Goal: Task Accomplishment & Management: Manage account settings

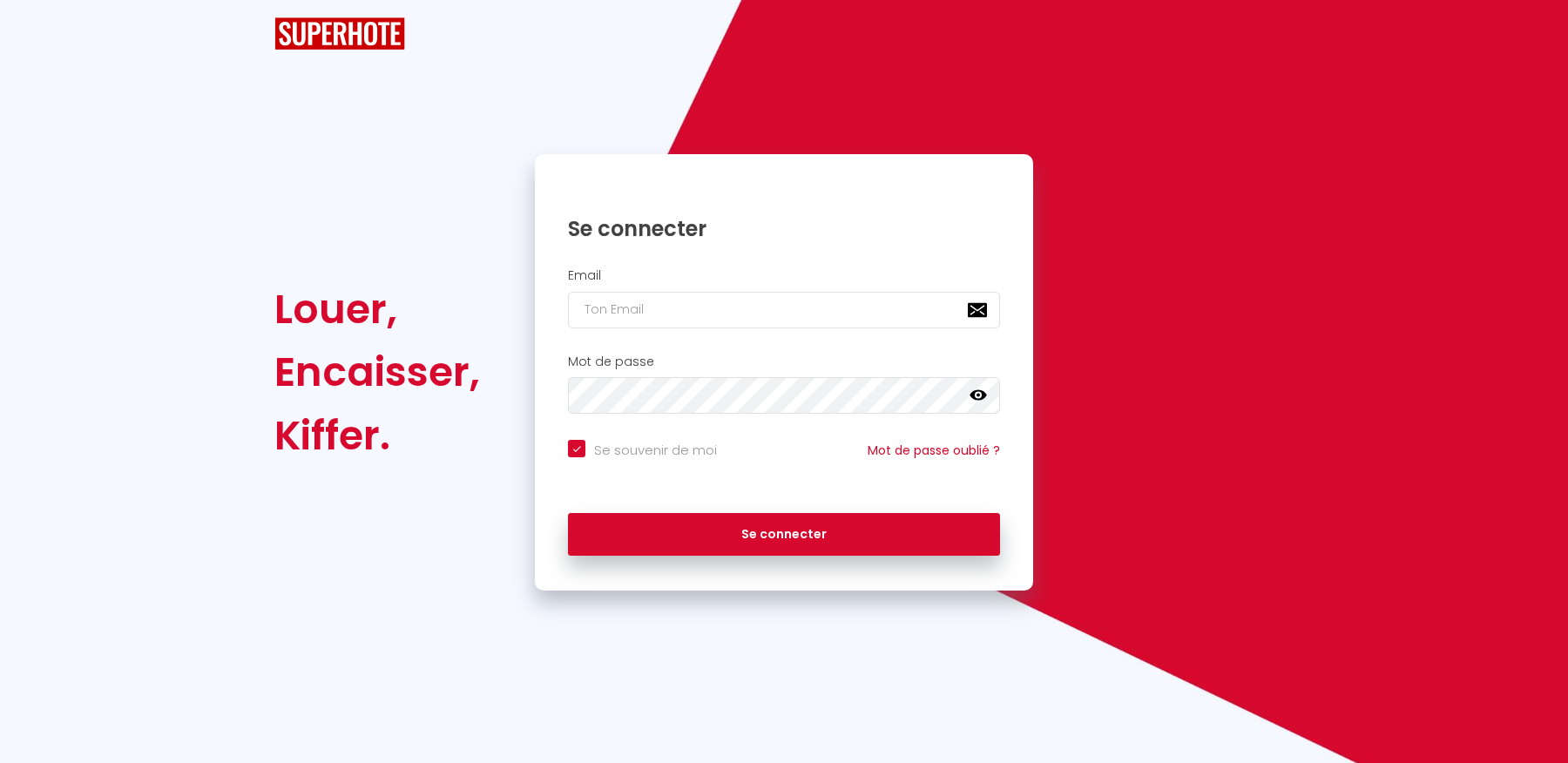
checkbox input "true"
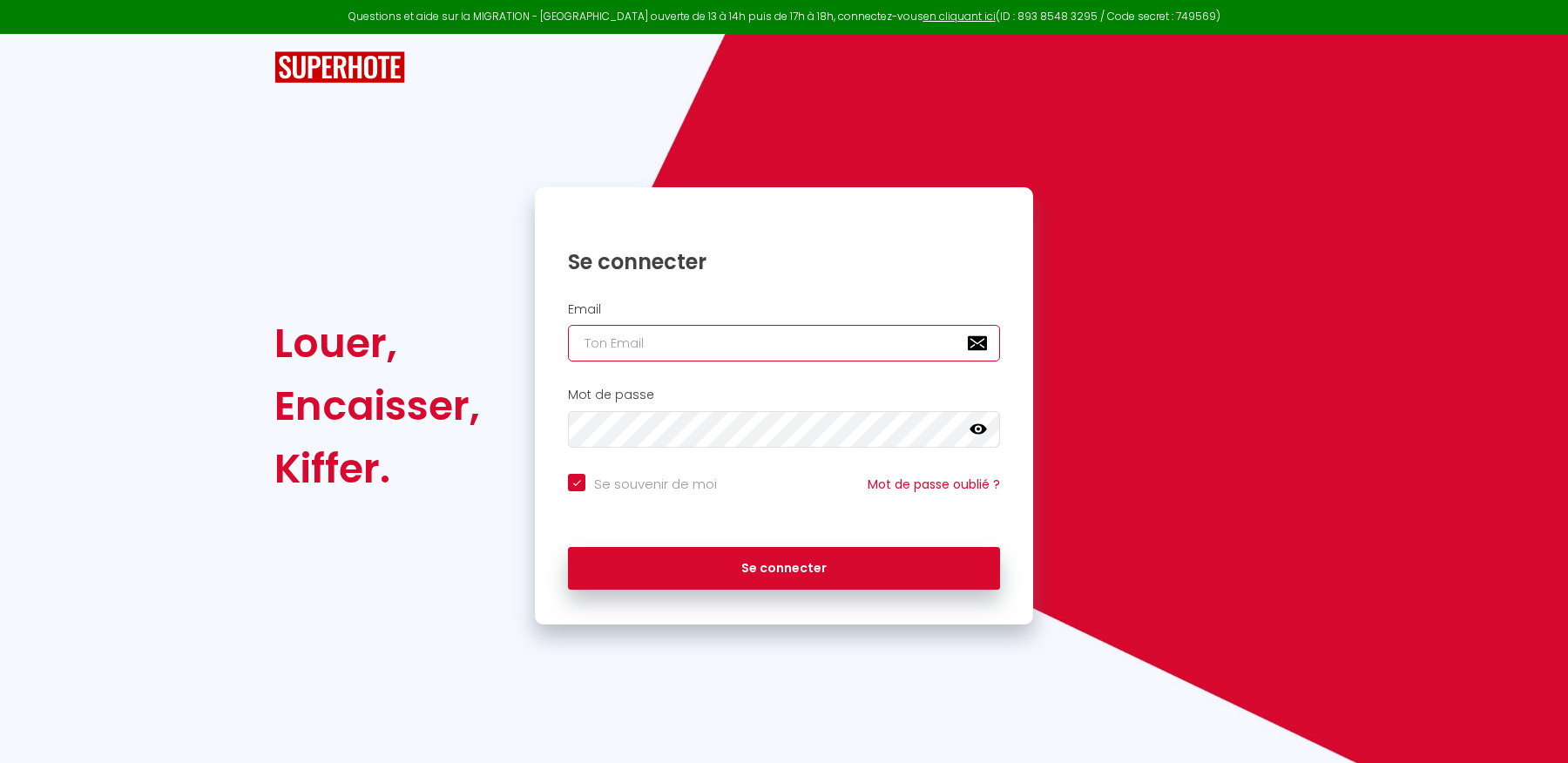
click at [669, 344] on input "email" at bounding box center [784, 343] width 432 height 37
type input "[EMAIL_ADDRESS][DOMAIN_NAME]"
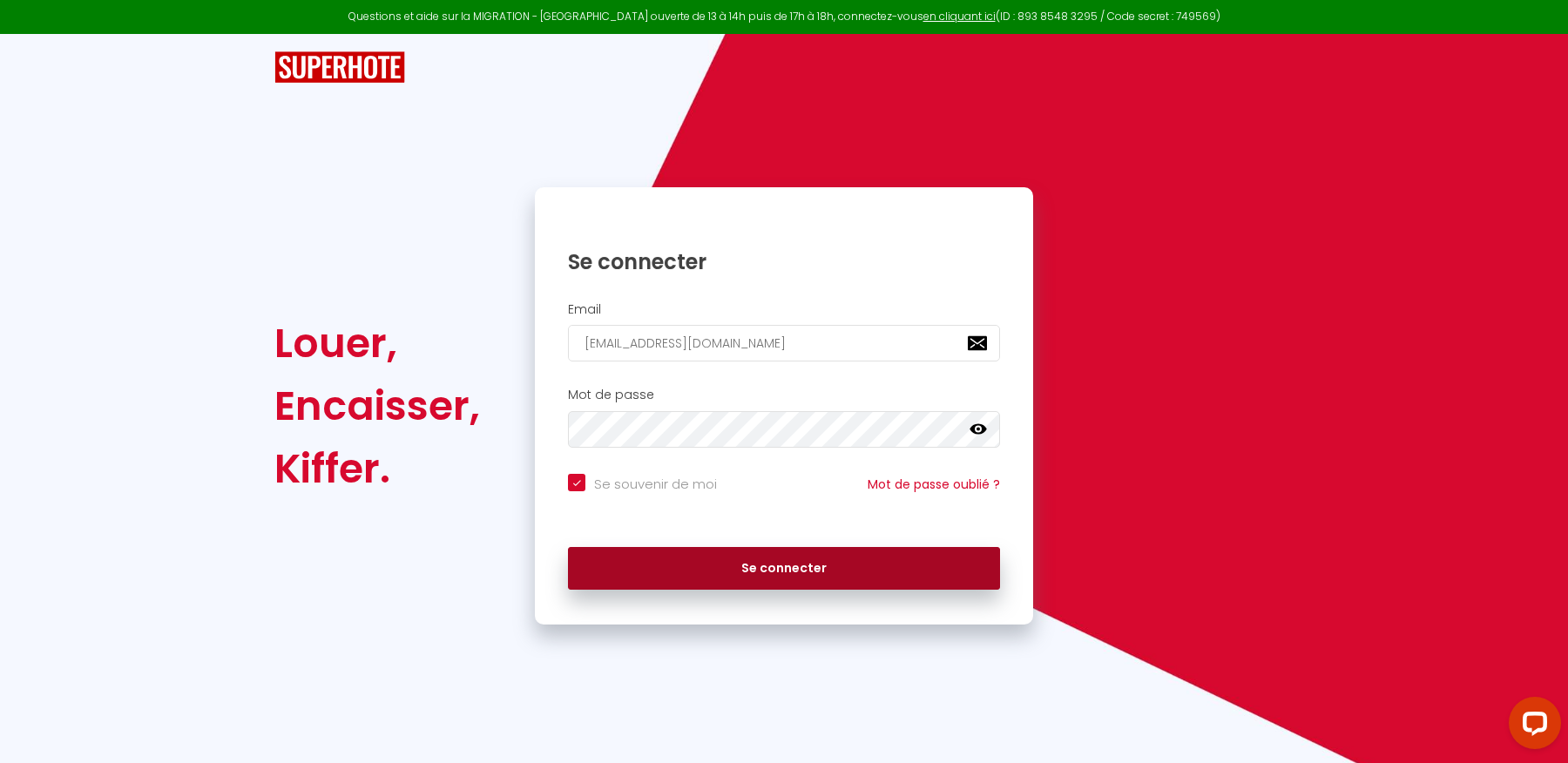
click at [757, 567] on button "Se connecter" at bounding box center [784, 568] width 432 height 43
checkbox input "true"
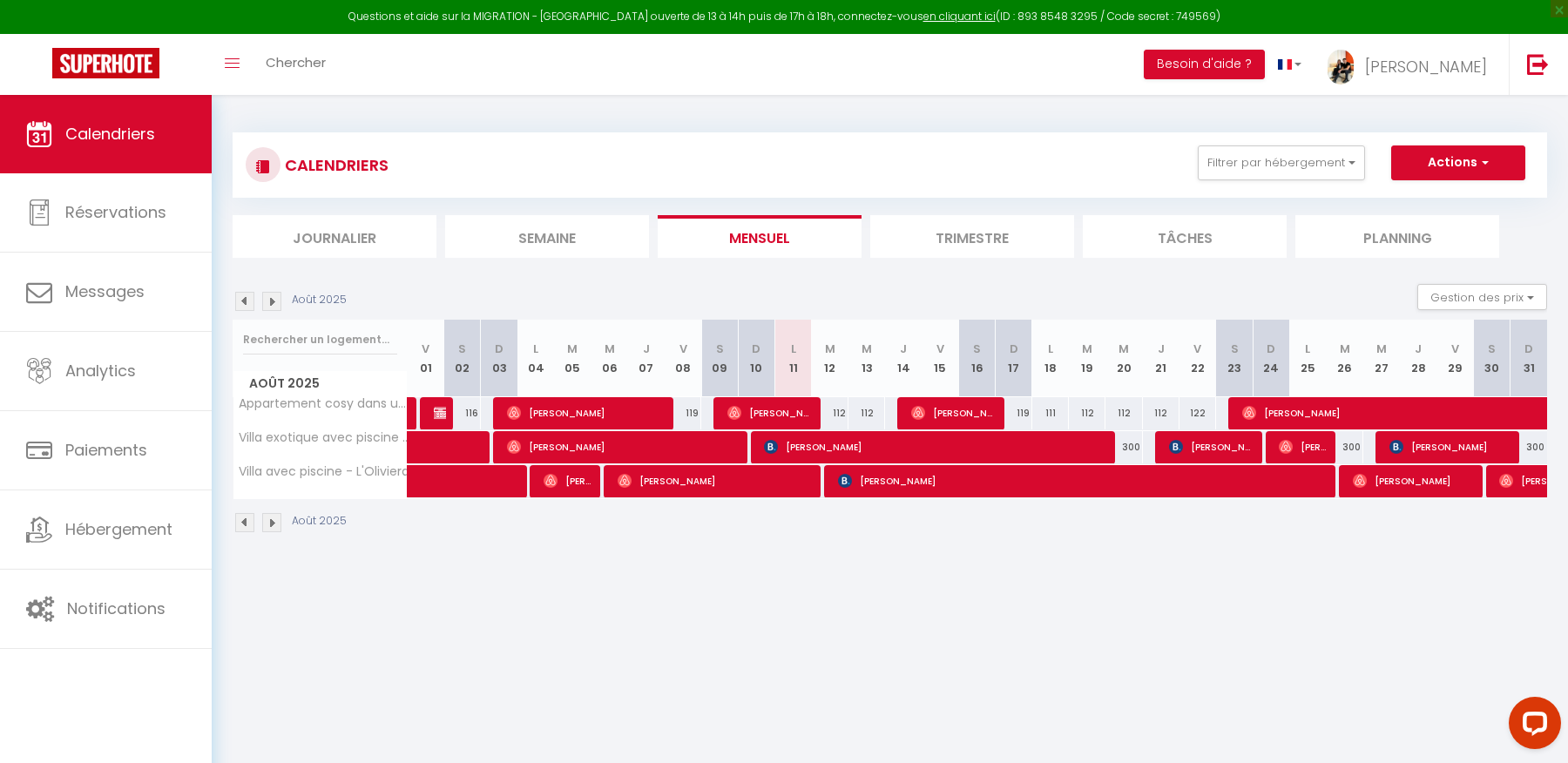
click at [275, 303] on img at bounding box center [271, 301] width 19 height 19
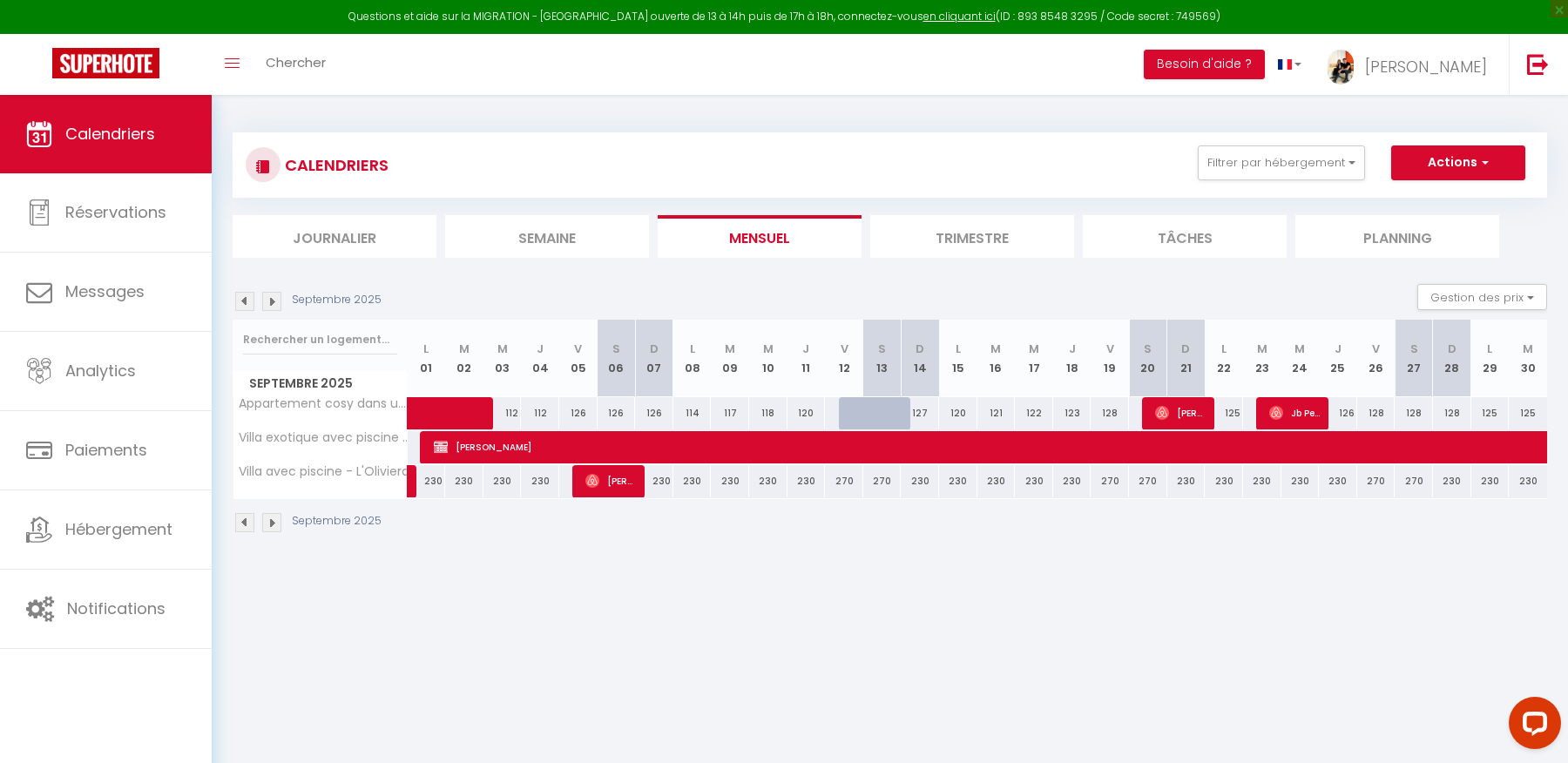
click at [243, 292] on img at bounding box center [245, 301] width 19 height 19
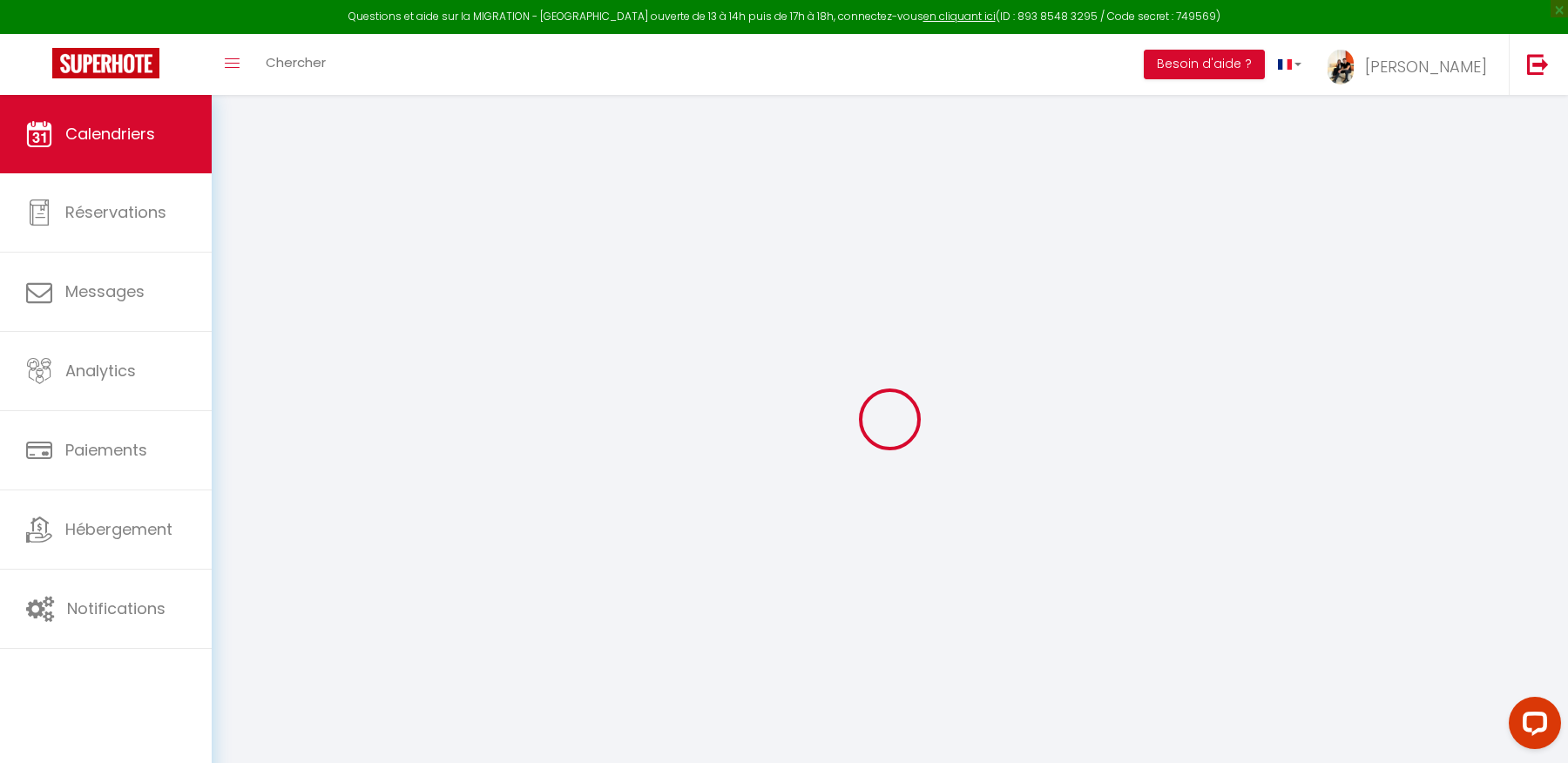
select select
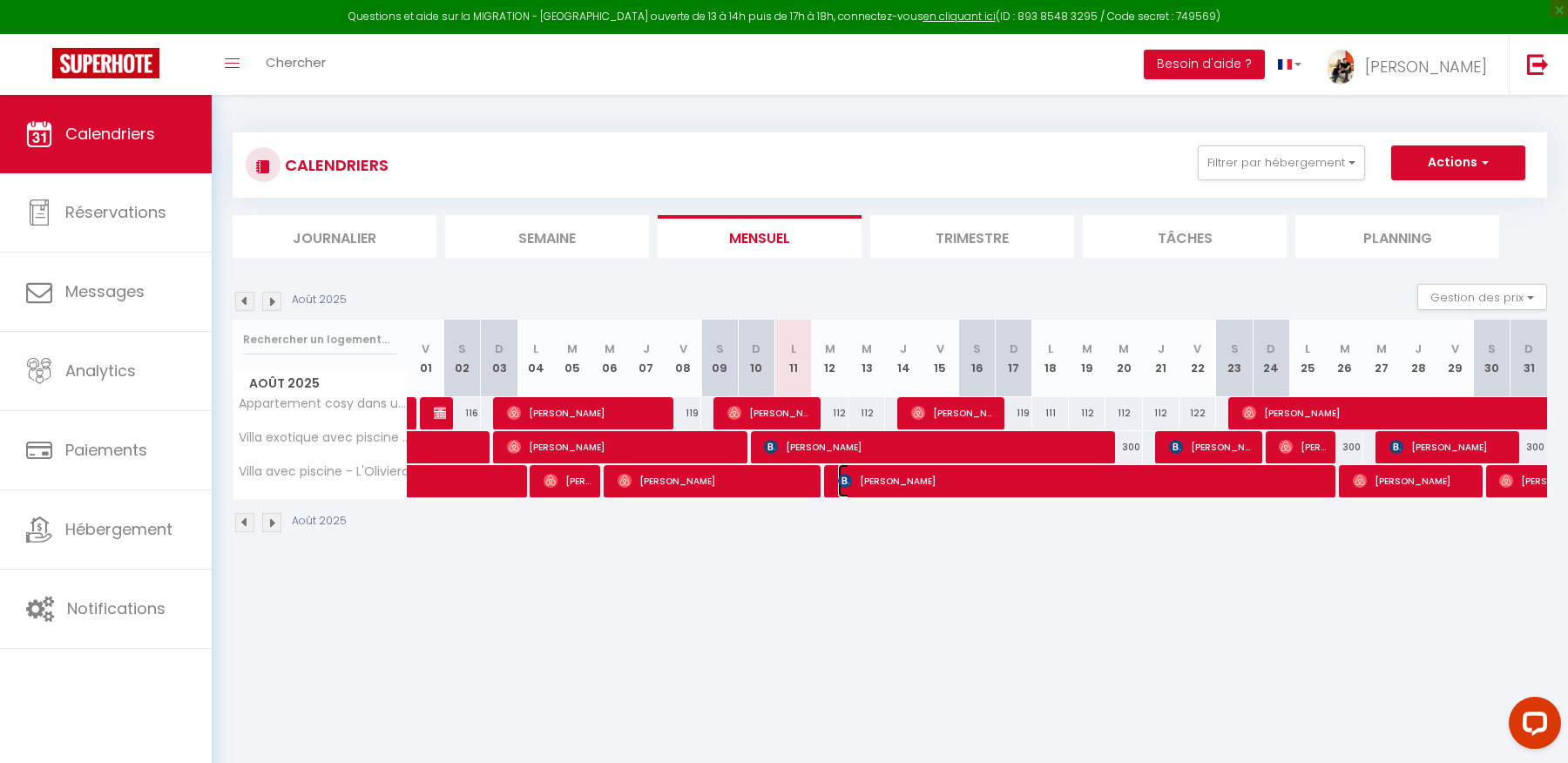
click at [1139, 484] on span "[PERSON_NAME]" at bounding box center [1082, 481] width 487 height 33
select select "OK"
select select "KO"
select select "0"
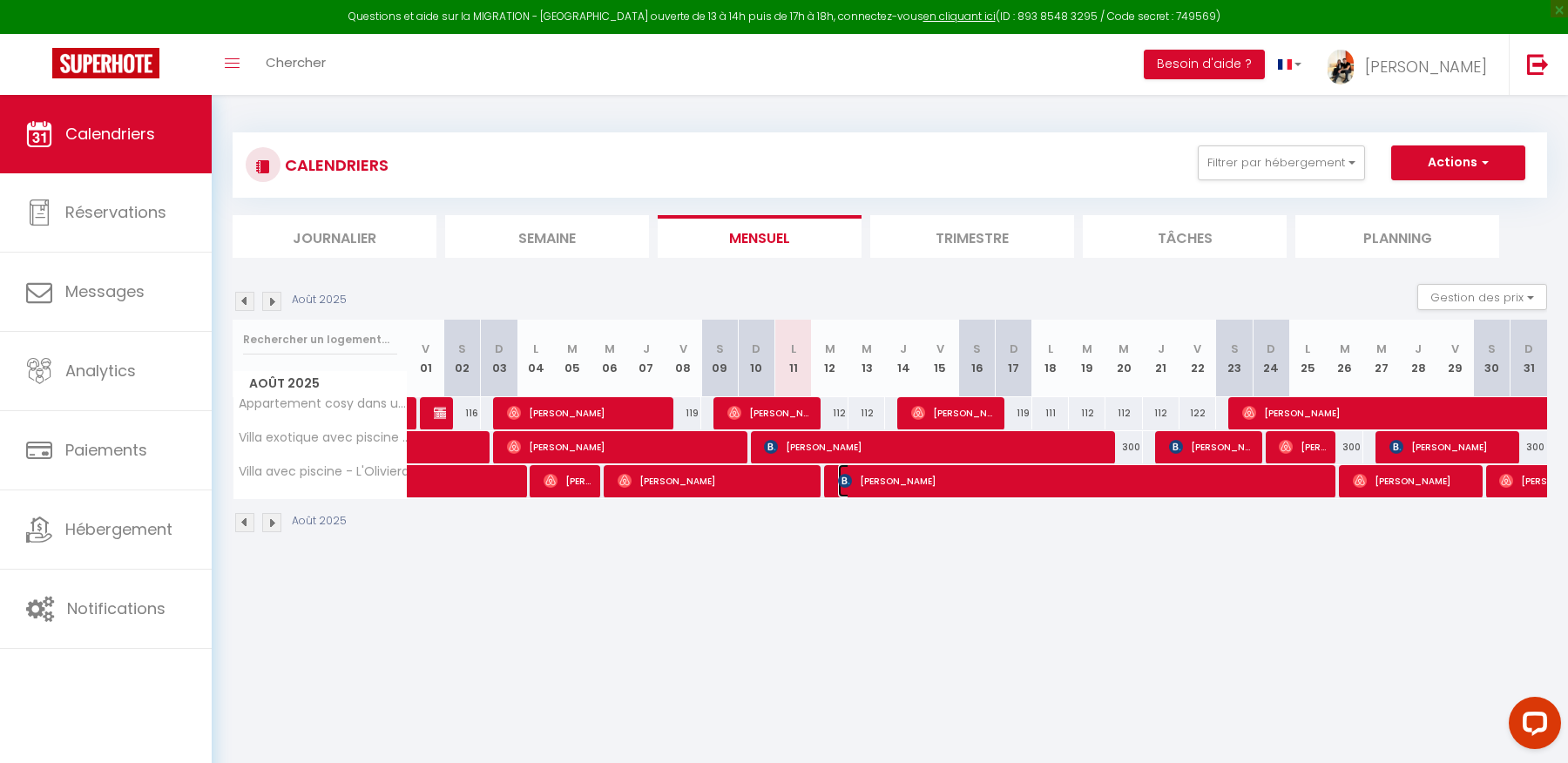
select select "1"
select select
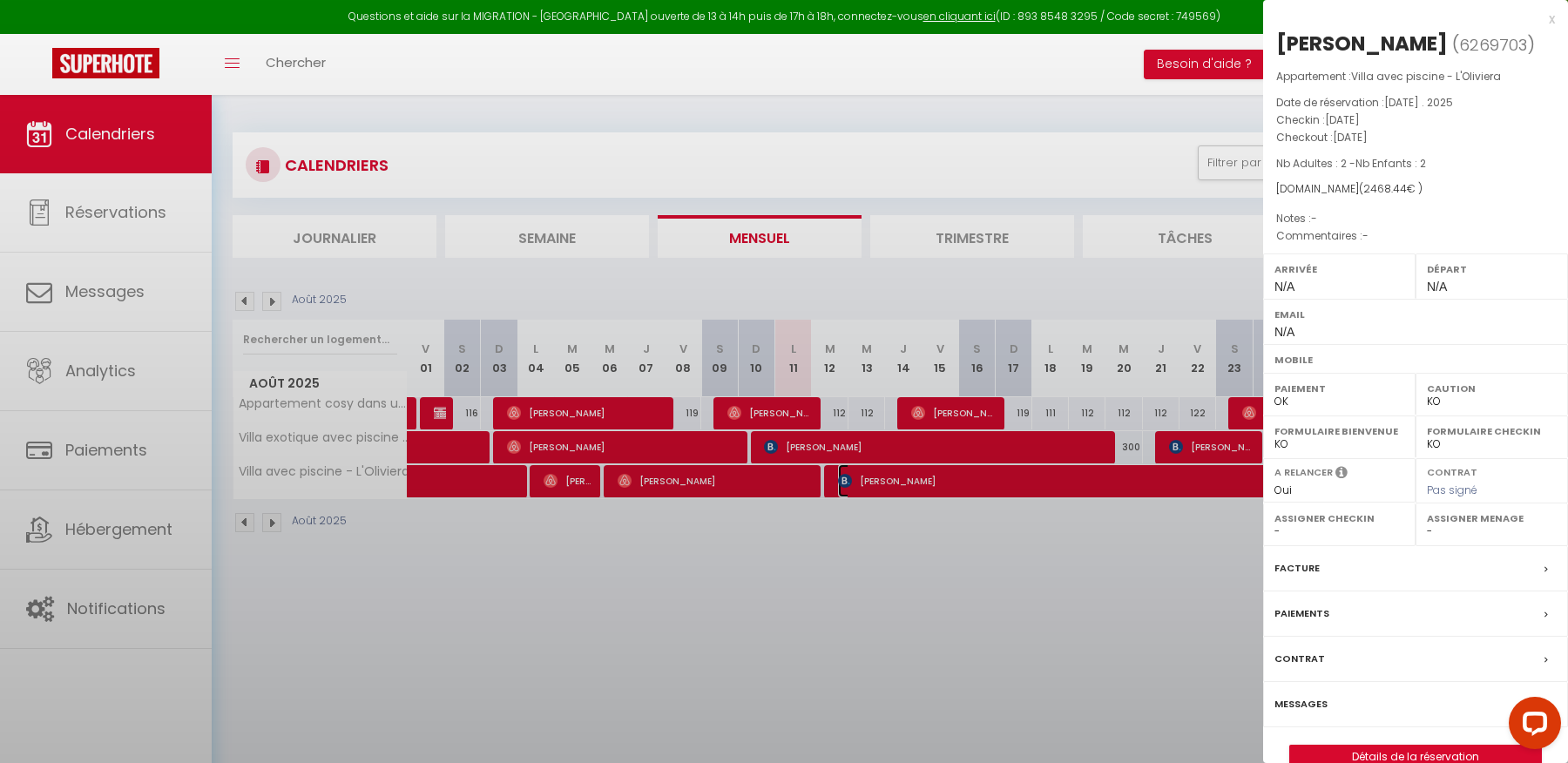
select select "50280"
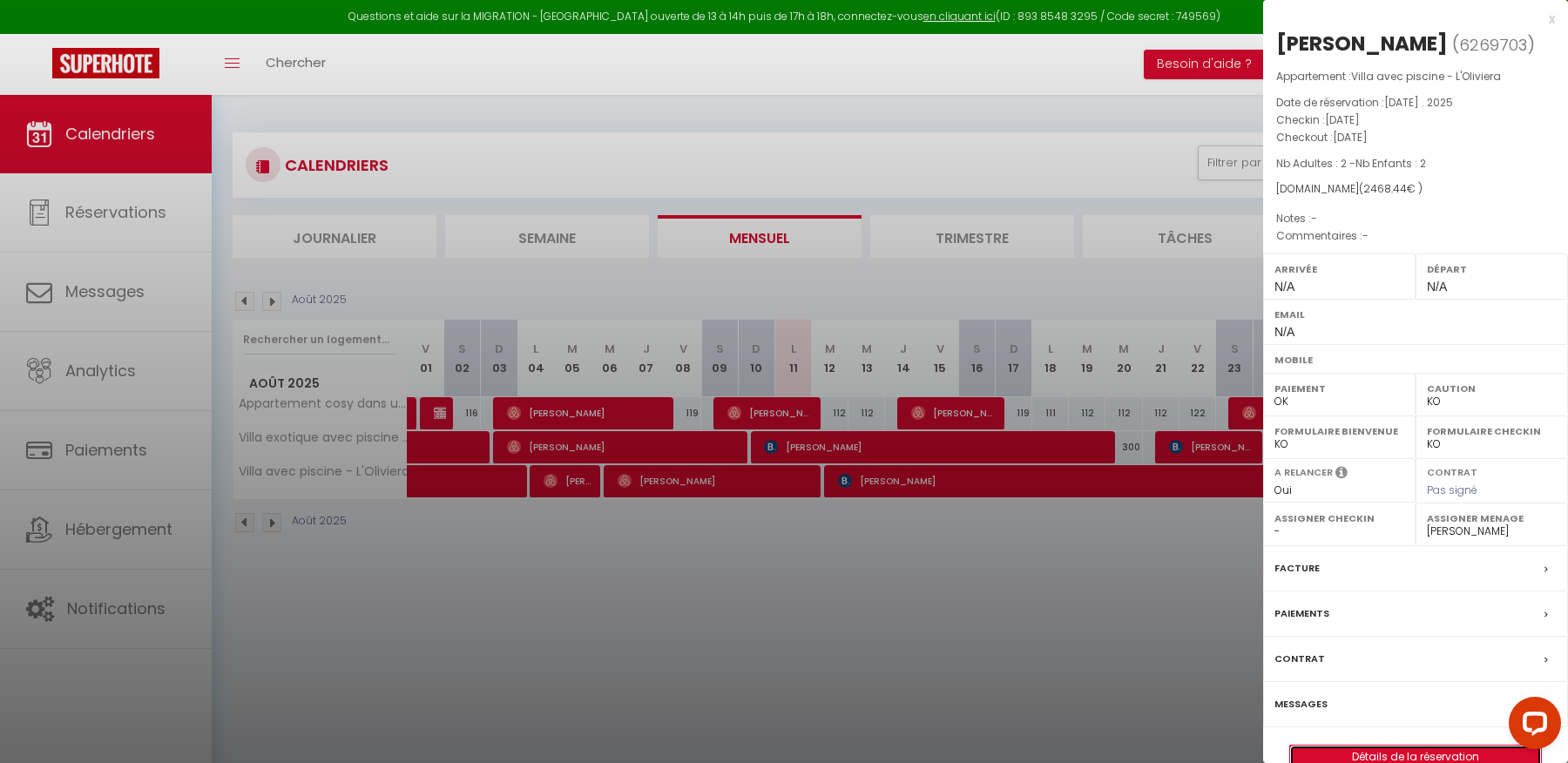
click at [1383, 755] on link "Détails de la réservation" at bounding box center [1415, 757] width 251 height 23
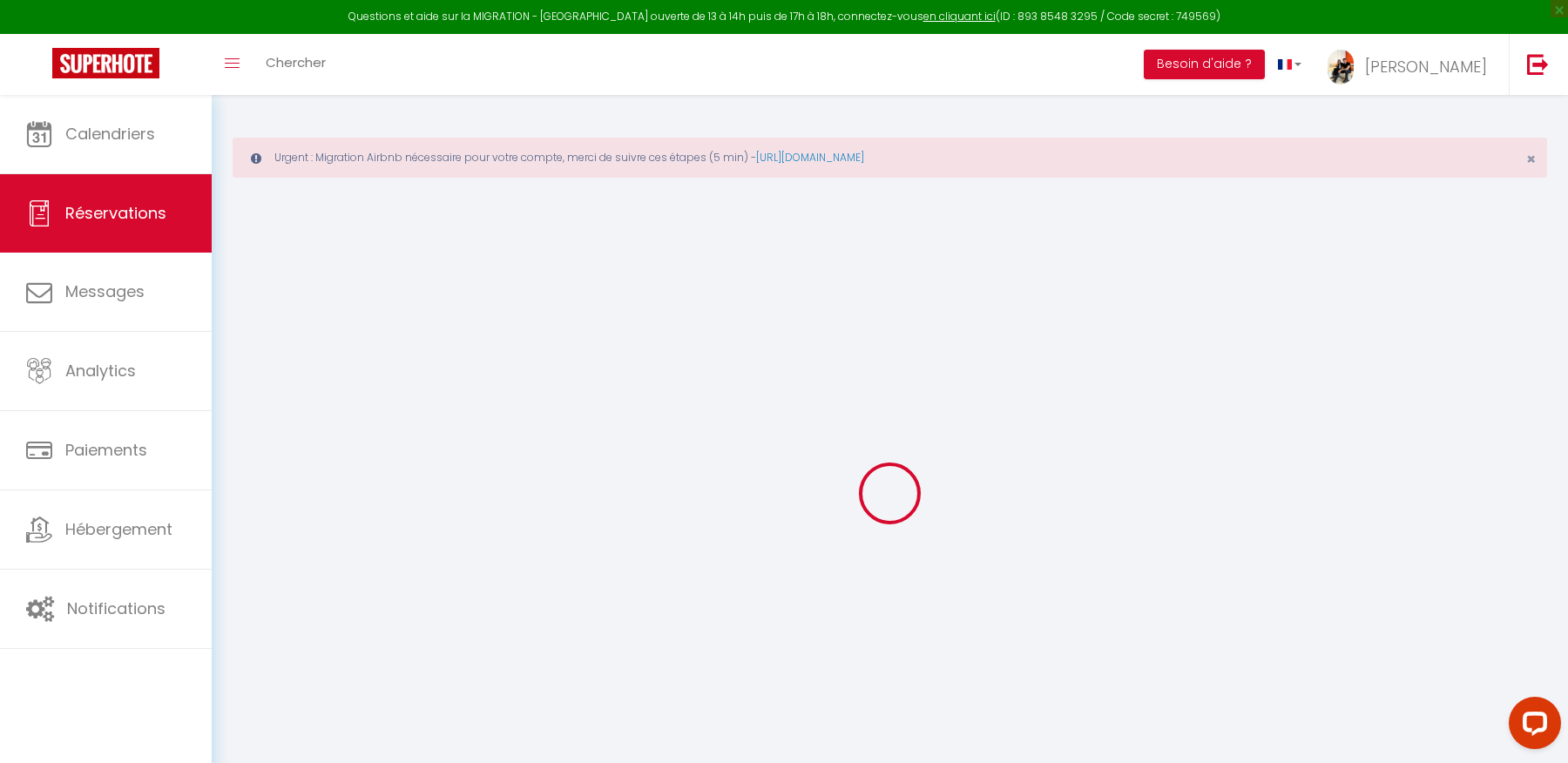
select select
checkbox input "false"
select select
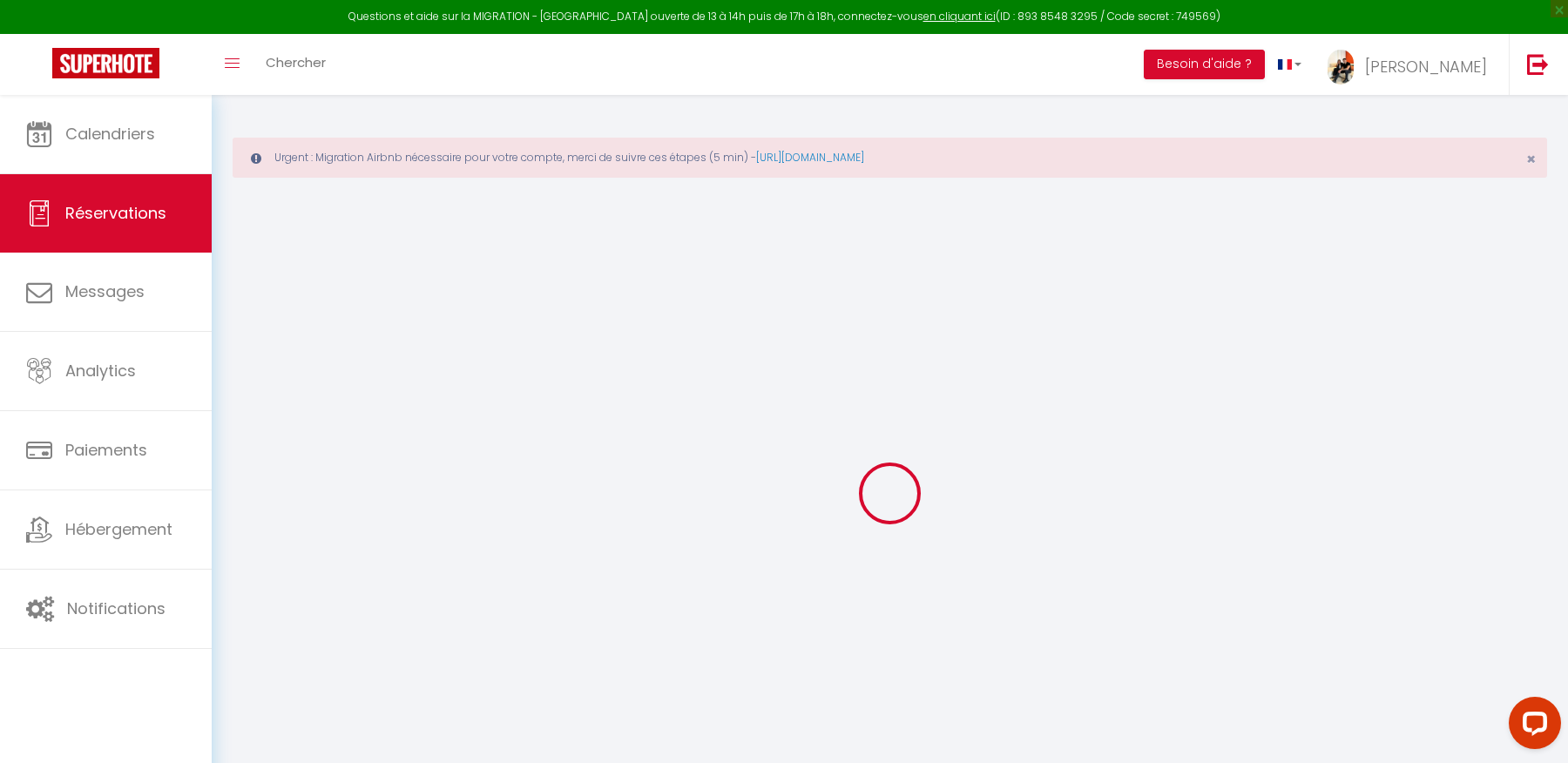
select select
checkbox input "false"
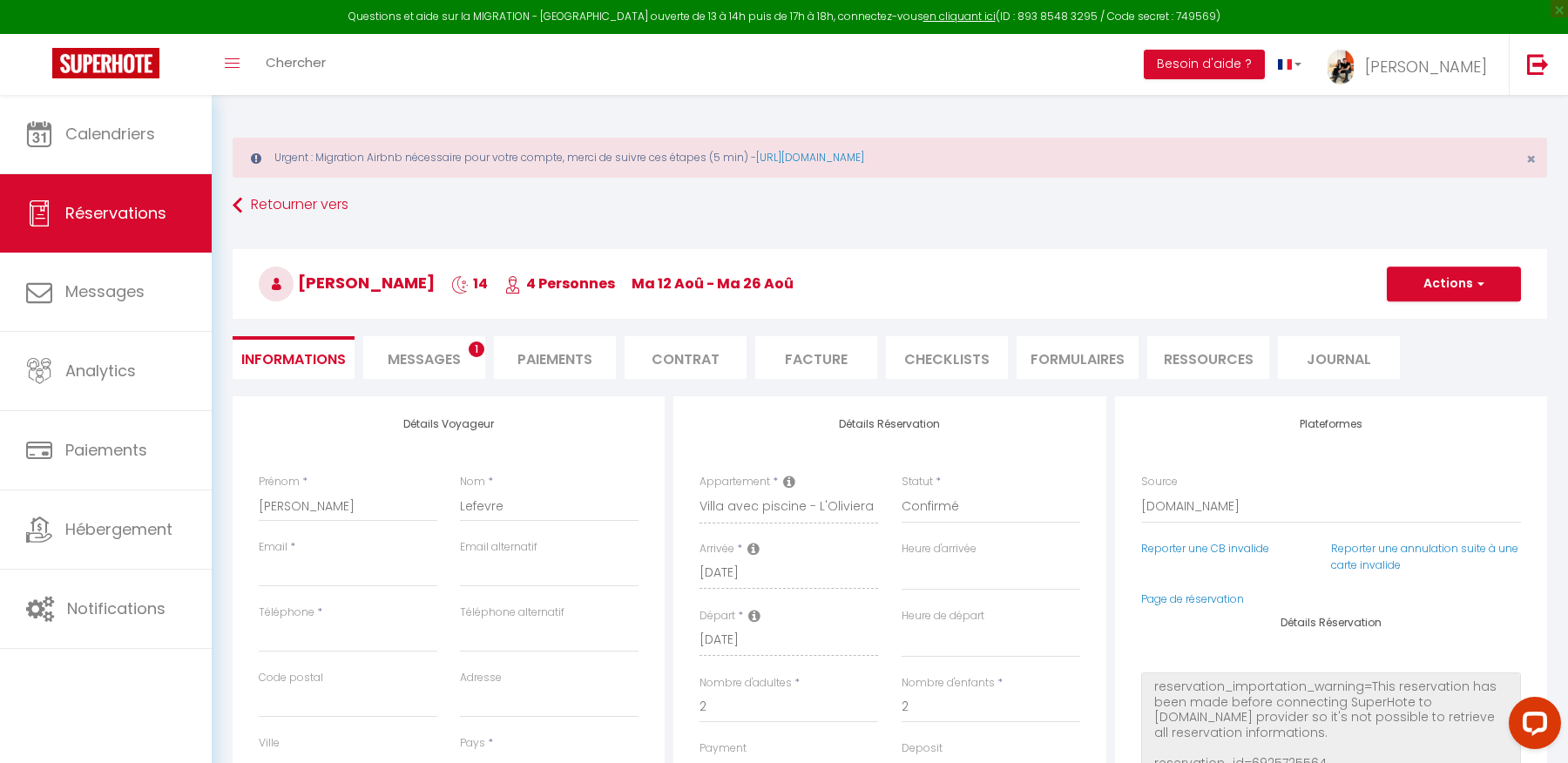
select select
type input "100"
select select
checkbox input "false"
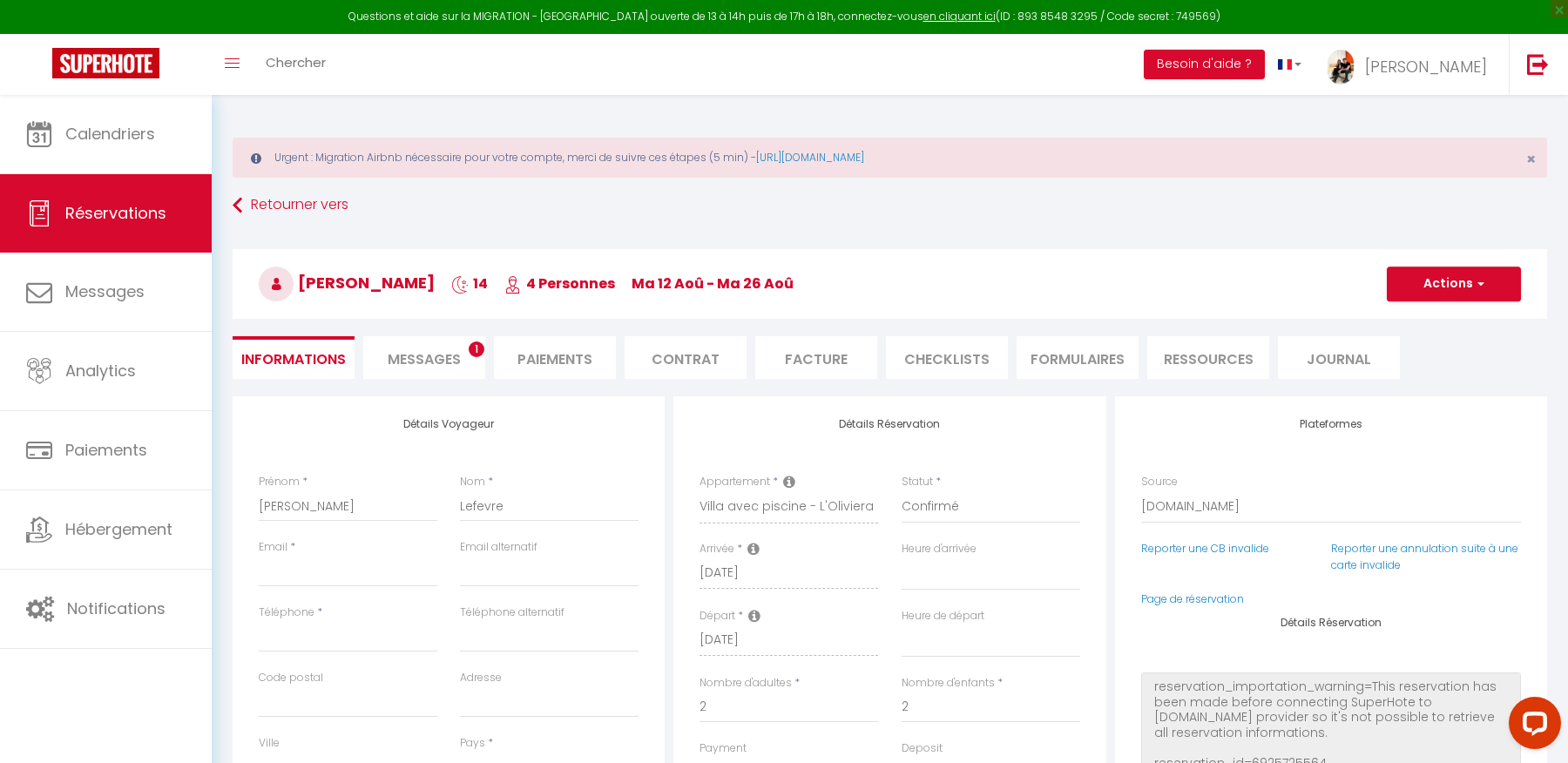
select select
checkbox input "false"
select select
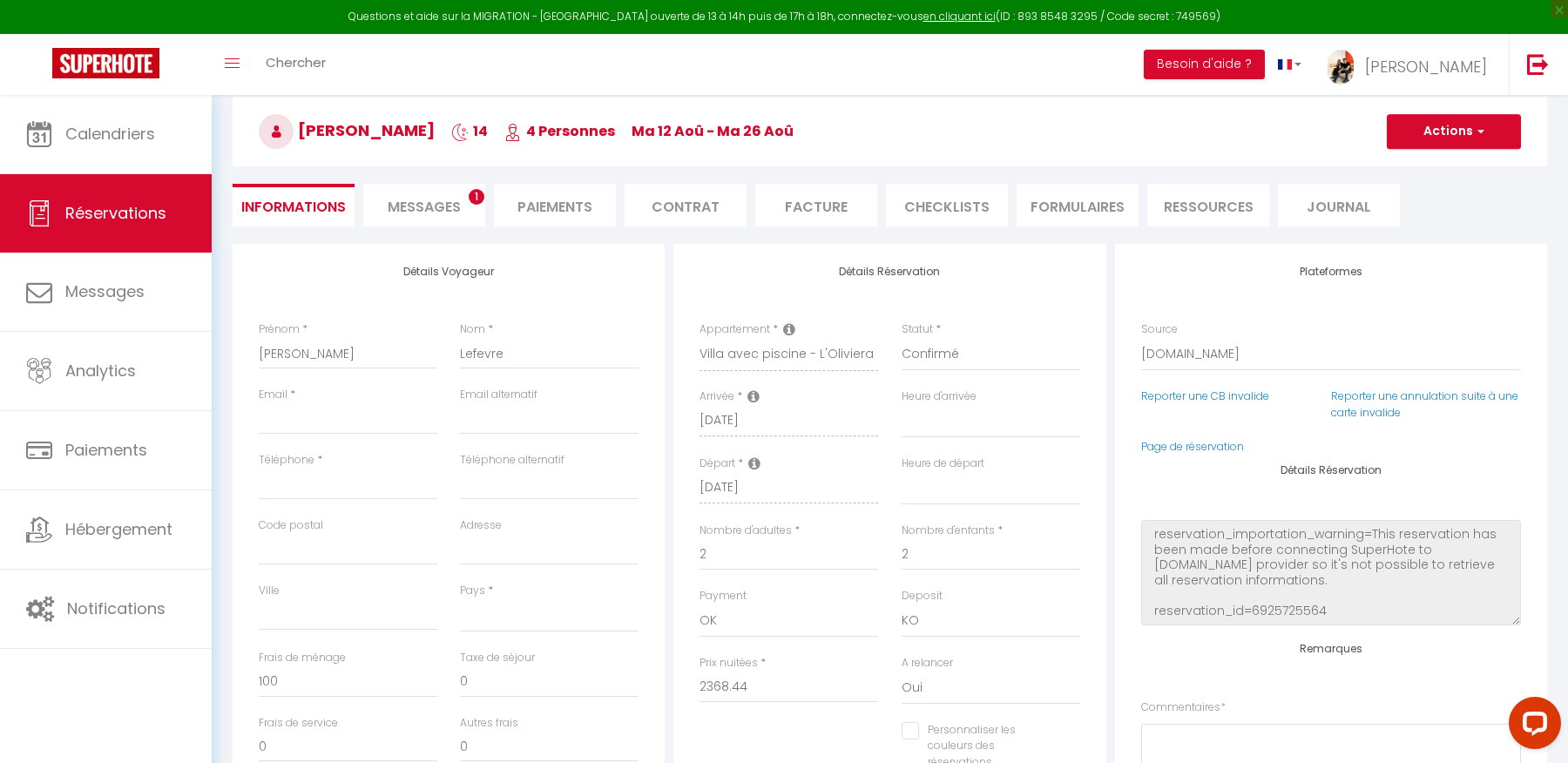
scroll to position [149, 0]
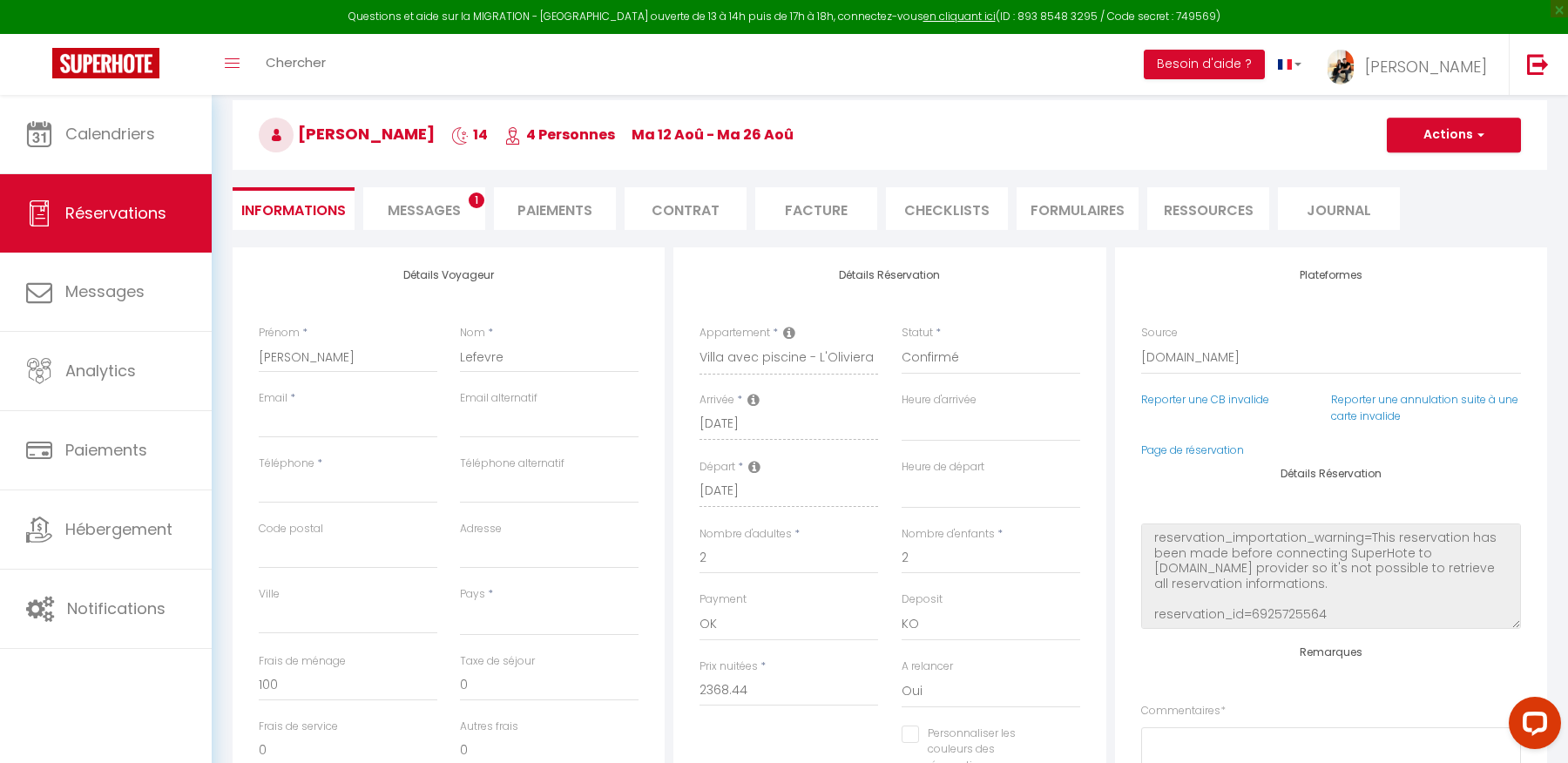
click at [419, 205] on span "Messages" at bounding box center [424, 211] width 74 height 20
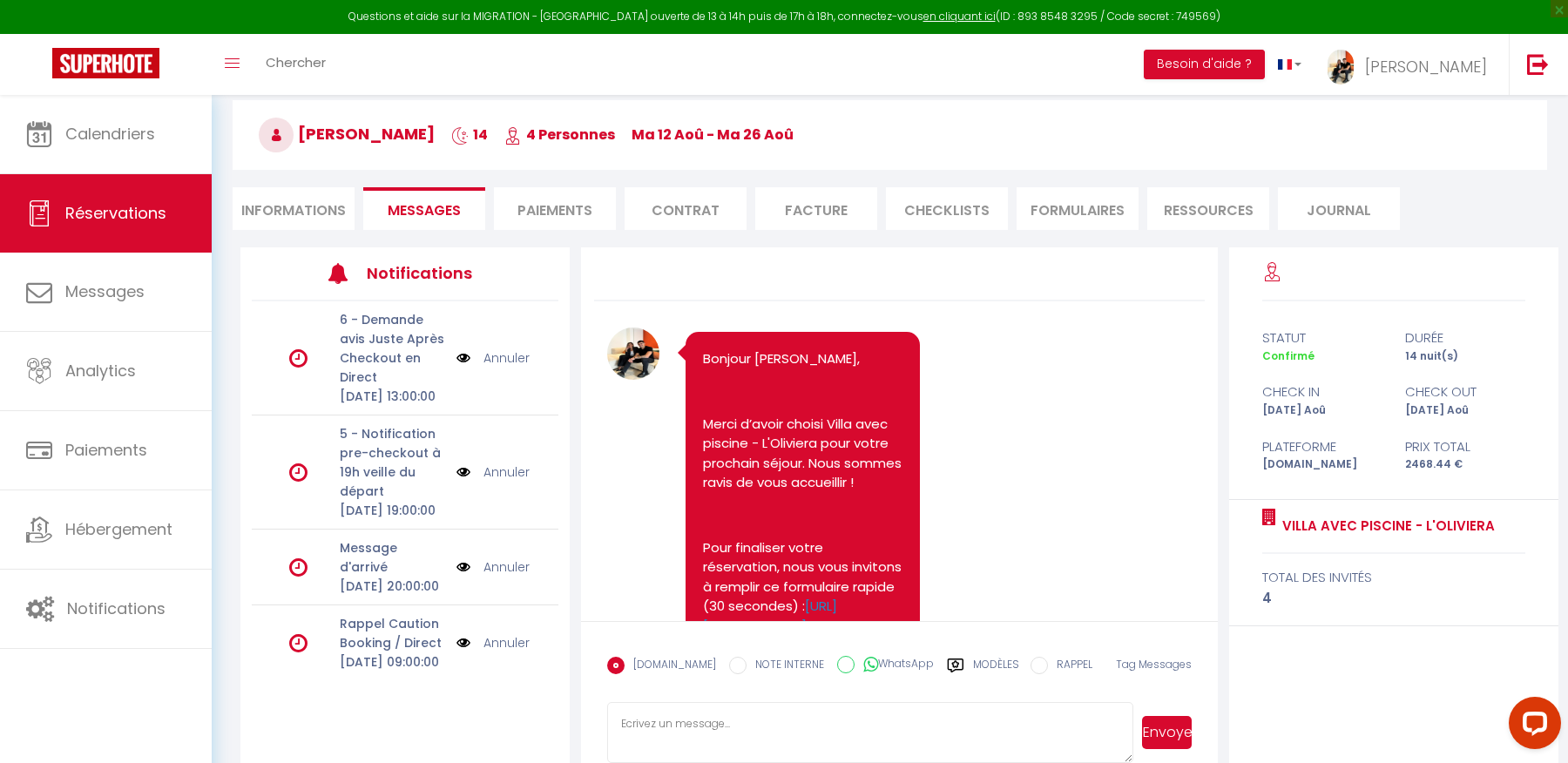
click at [550, 218] on li "Paiements" at bounding box center [555, 209] width 122 height 42
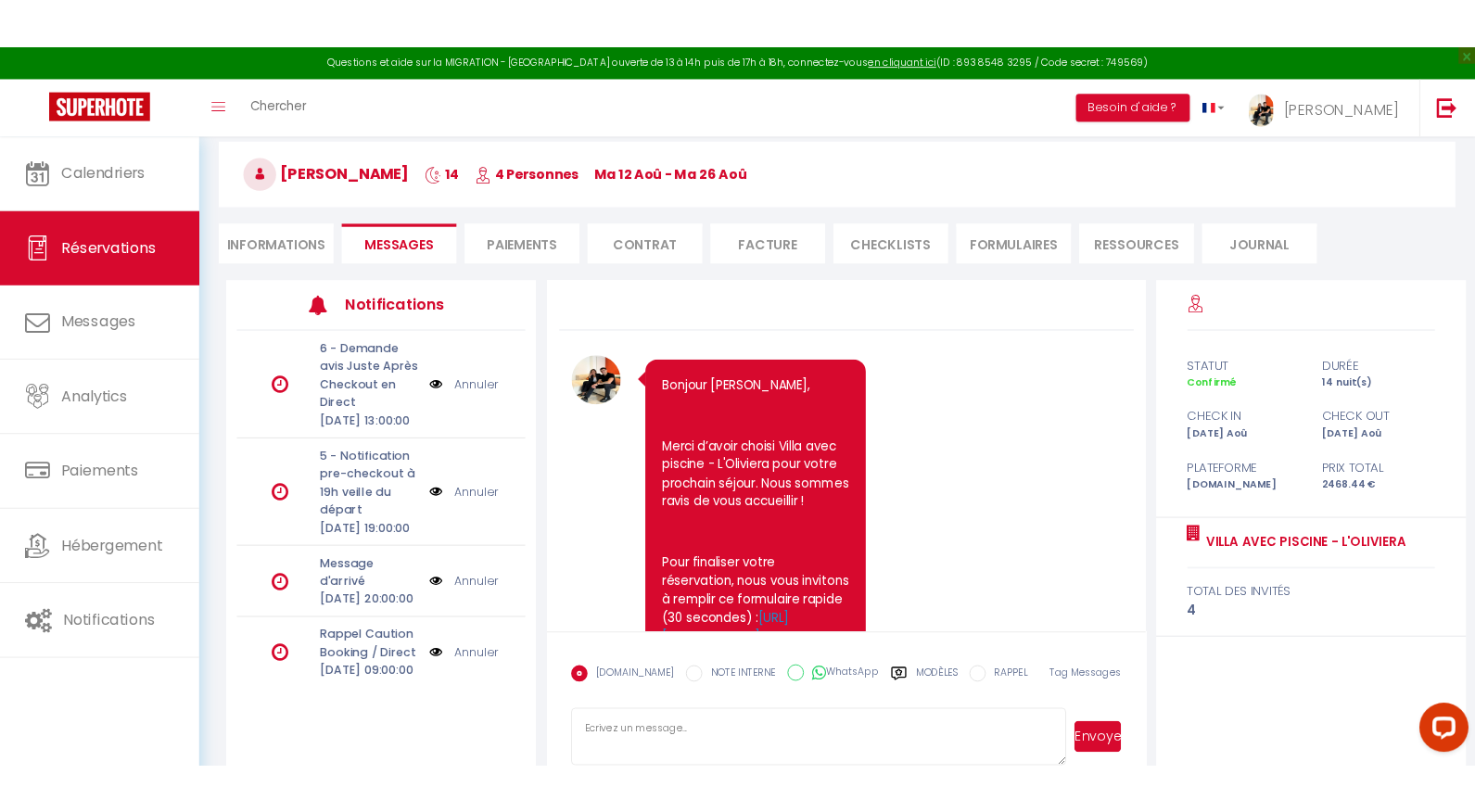
scroll to position [100, 0]
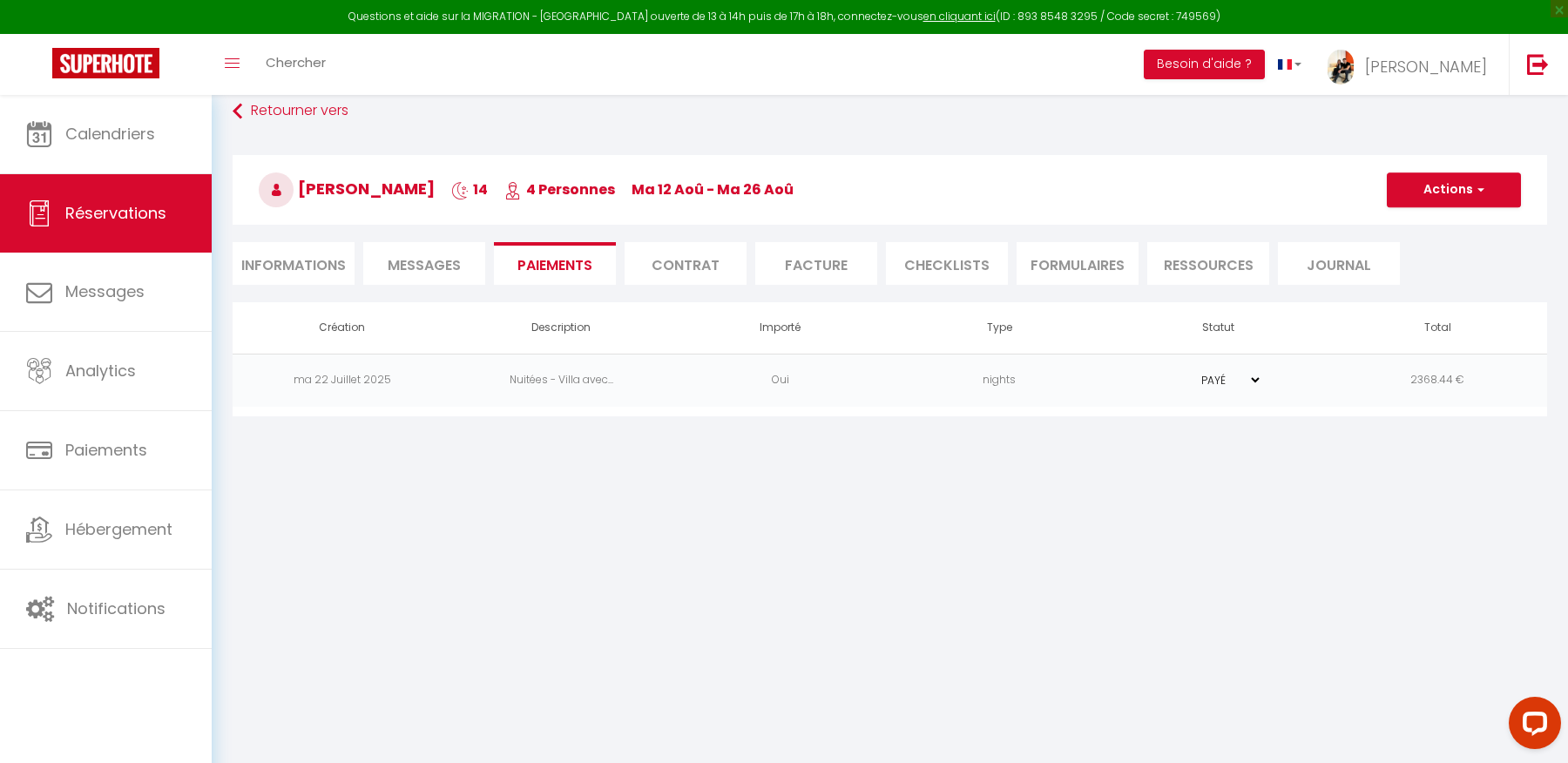
click at [666, 266] on li "Contrat" at bounding box center [685, 263] width 122 height 42
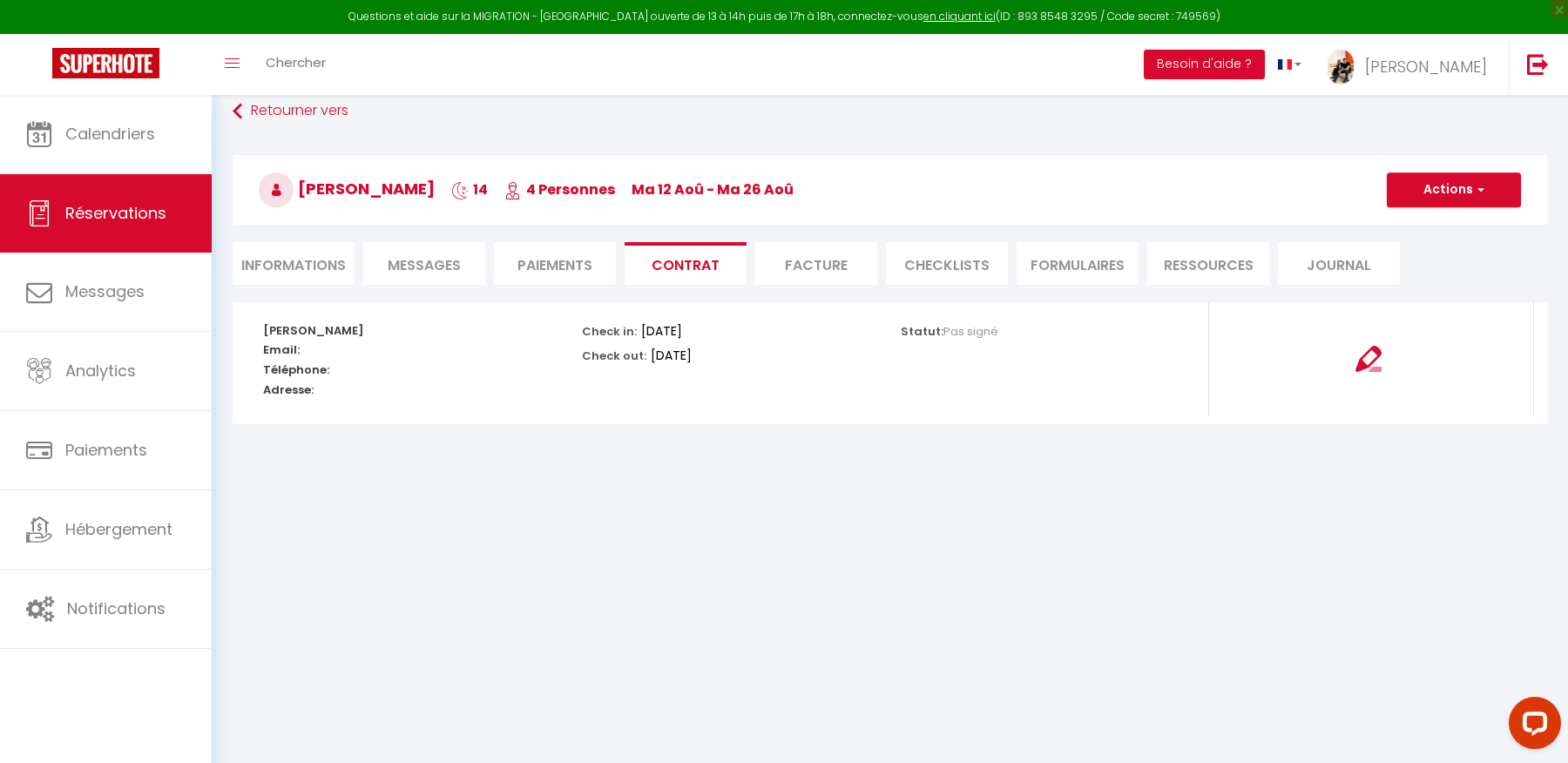
click at [797, 271] on li "Facture" at bounding box center [816, 263] width 122 height 42
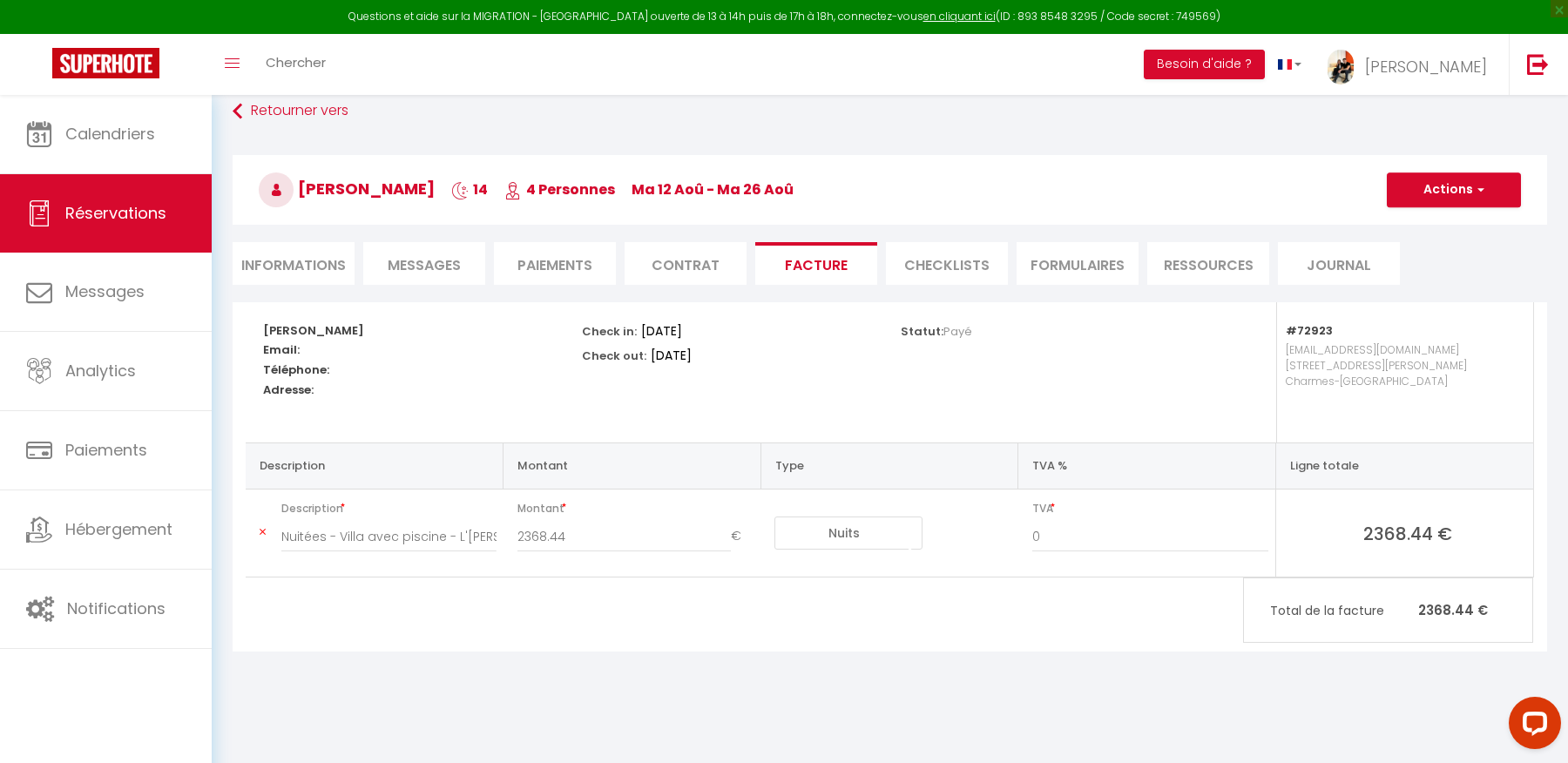
click at [921, 266] on li "CHECKLISTS" at bounding box center [946, 263] width 122 height 42
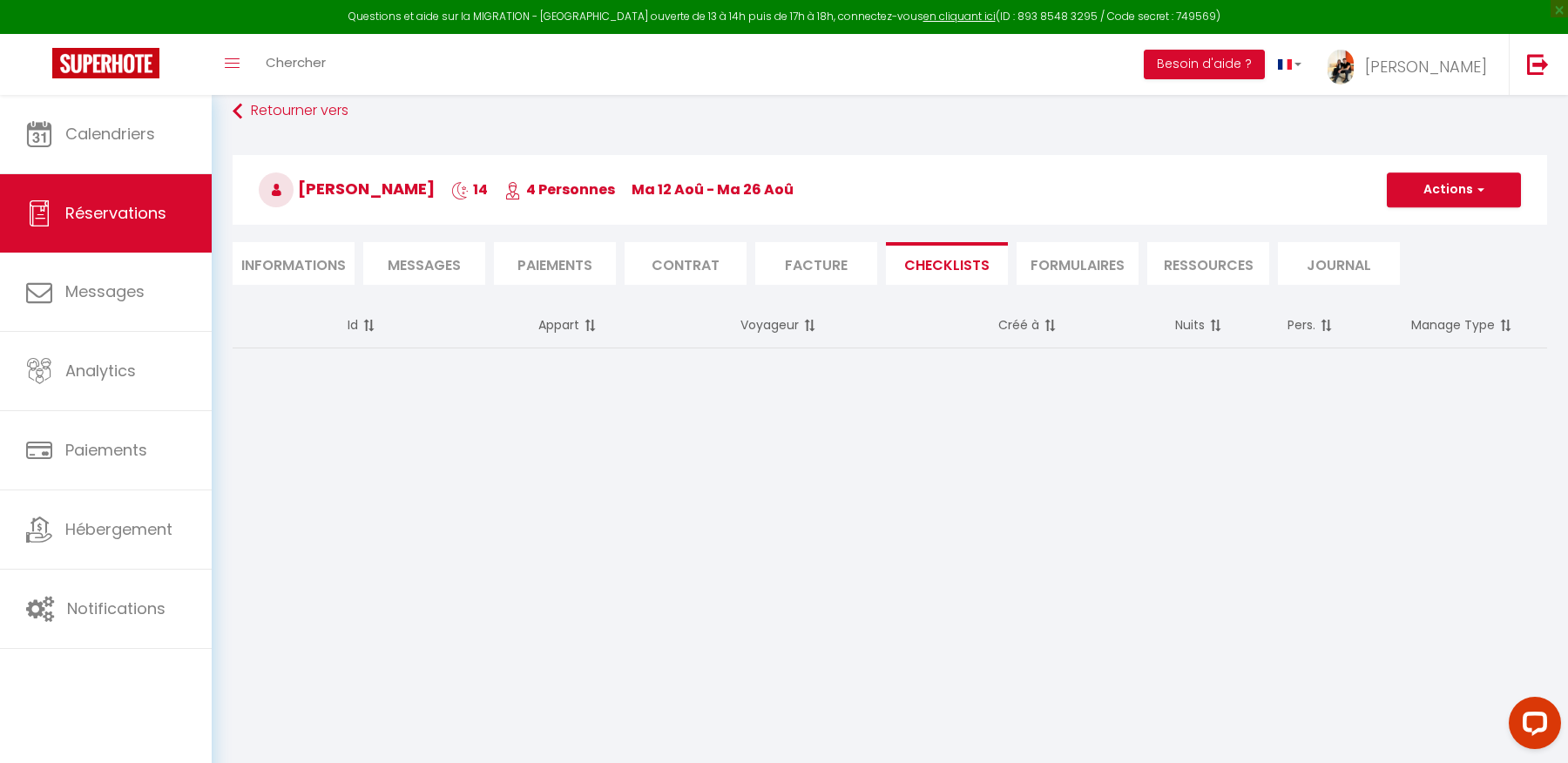
click at [1077, 264] on li "FORMULAIRES" at bounding box center [1077, 263] width 122 height 42
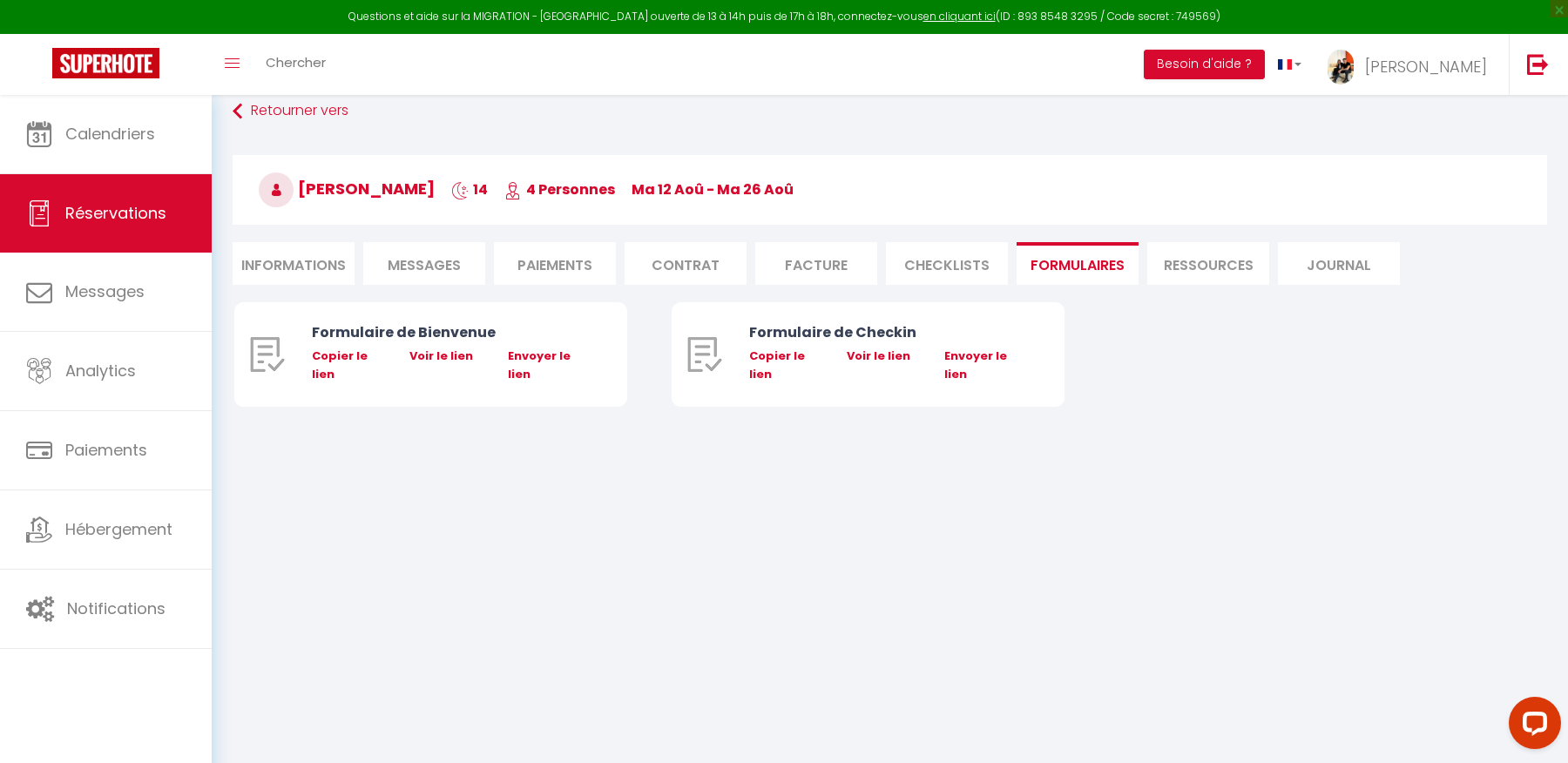
click at [1183, 263] on li "Ressources" at bounding box center [1207, 263] width 122 height 42
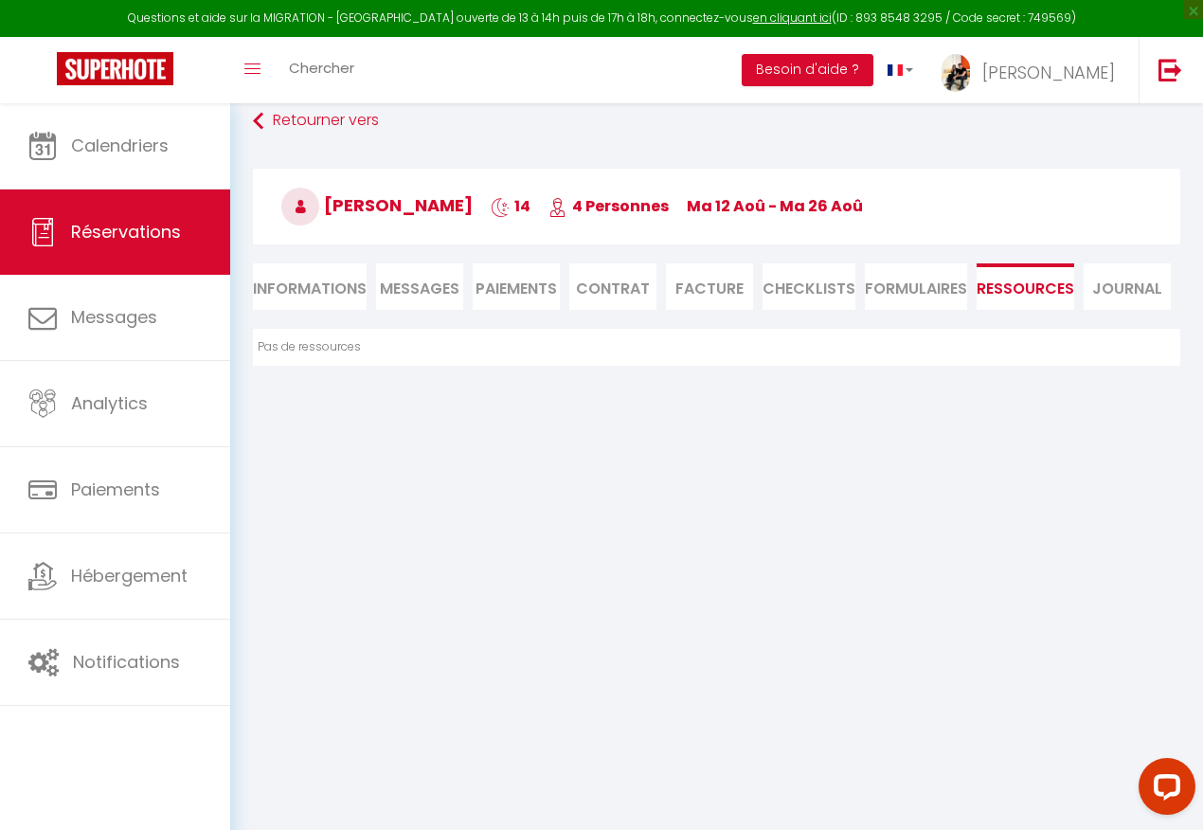
click at [502, 280] on li "Paiements" at bounding box center [516, 286] width 87 height 46
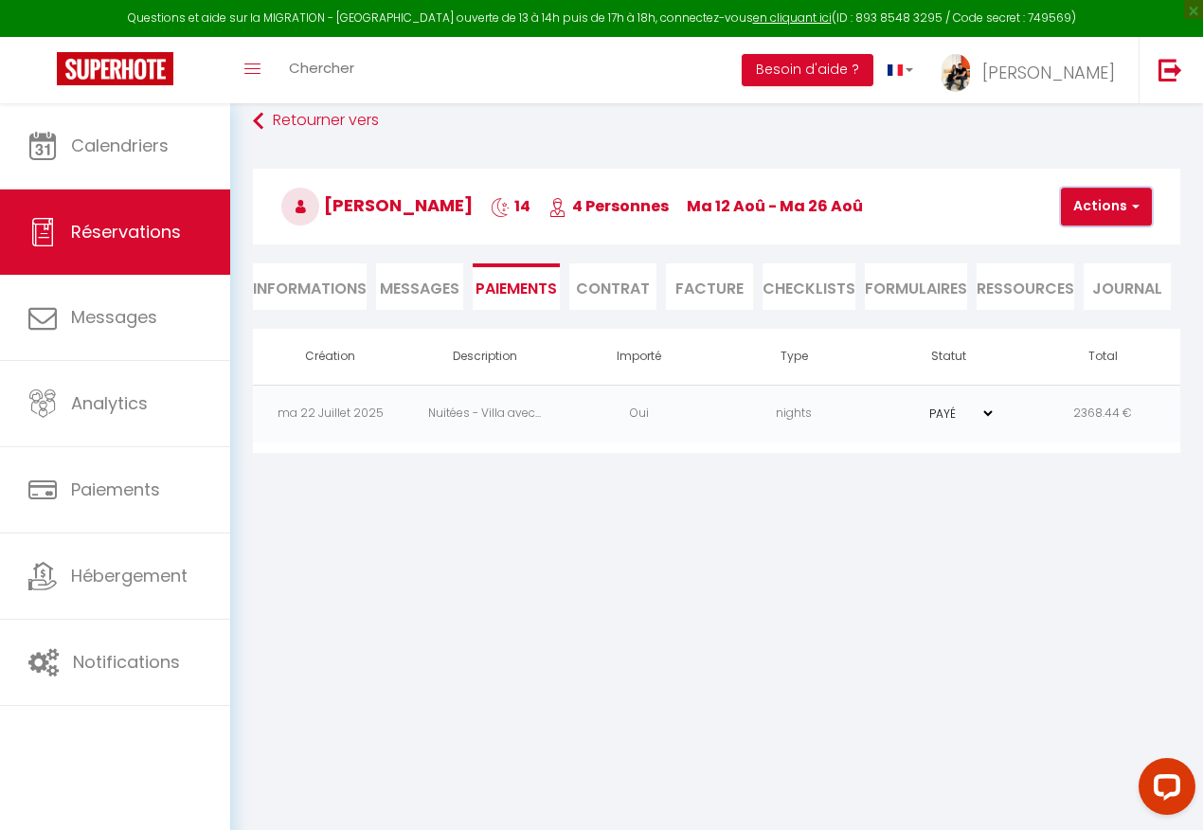
click at [1107, 198] on button "Actions" at bounding box center [1106, 207] width 91 height 38
drag, startPoint x: 1198, startPoint y: 409, endPoint x: 1278, endPoint y: 406, distance: 79.6
click at [1203, 406] on html "Questions et aide sur la MIGRATION - Salle Zoom ouverte de 13 à 14h puis de 17h…" at bounding box center [601, 313] width 1203 height 830
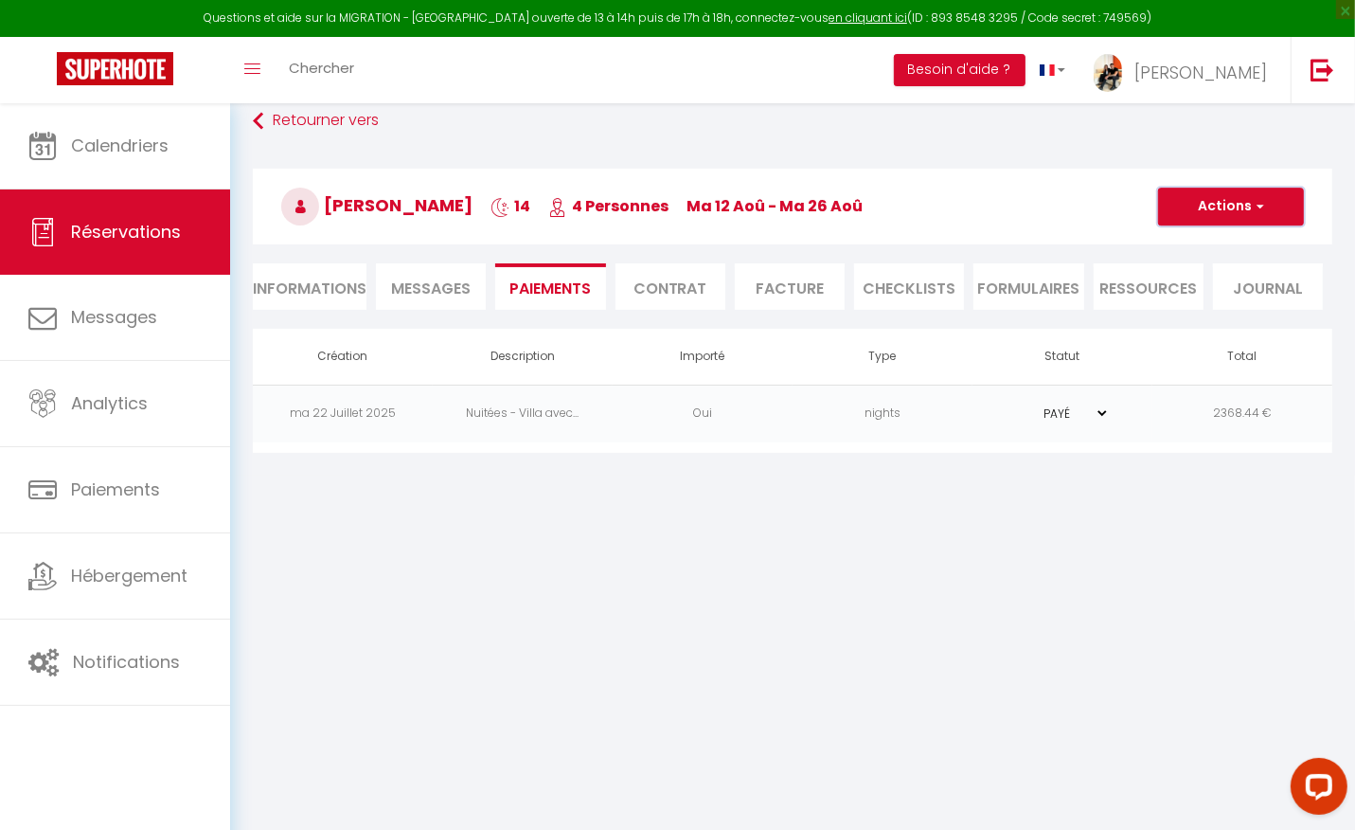
click at [1240, 205] on button "Actions" at bounding box center [1231, 207] width 146 height 38
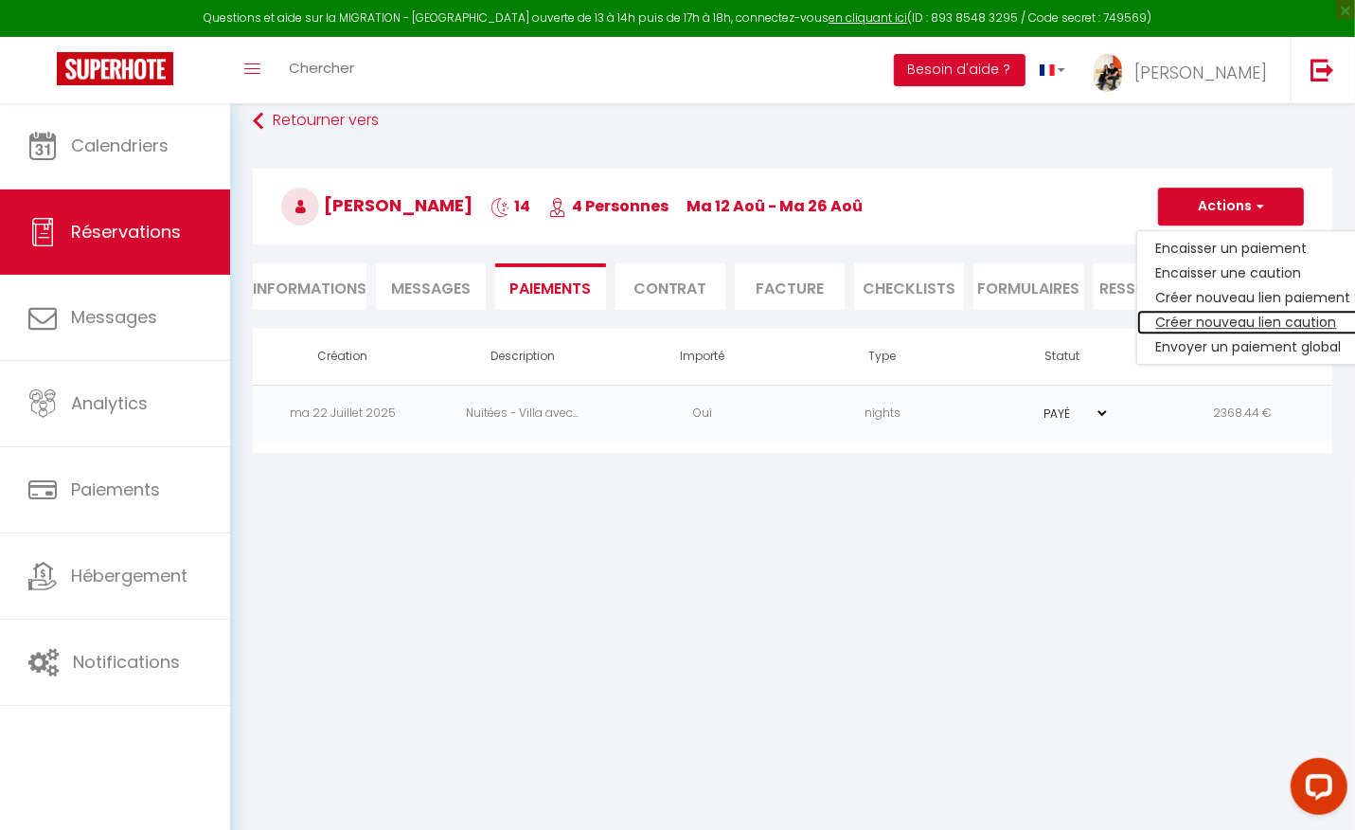
click at [1206, 321] on link "Créer nouveau lien caution" at bounding box center [1253, 322] width 233 height 25
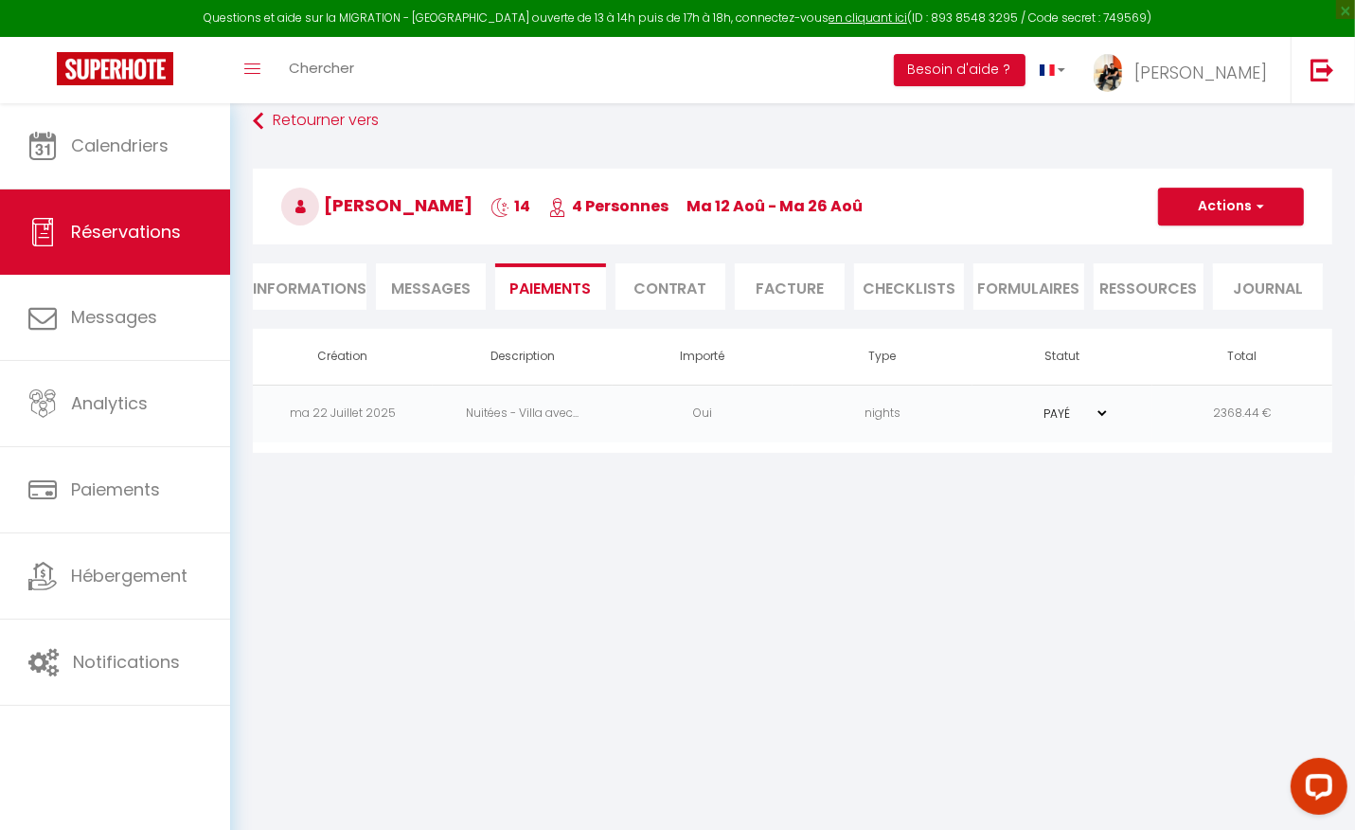
select select "nights"
select select "11786"
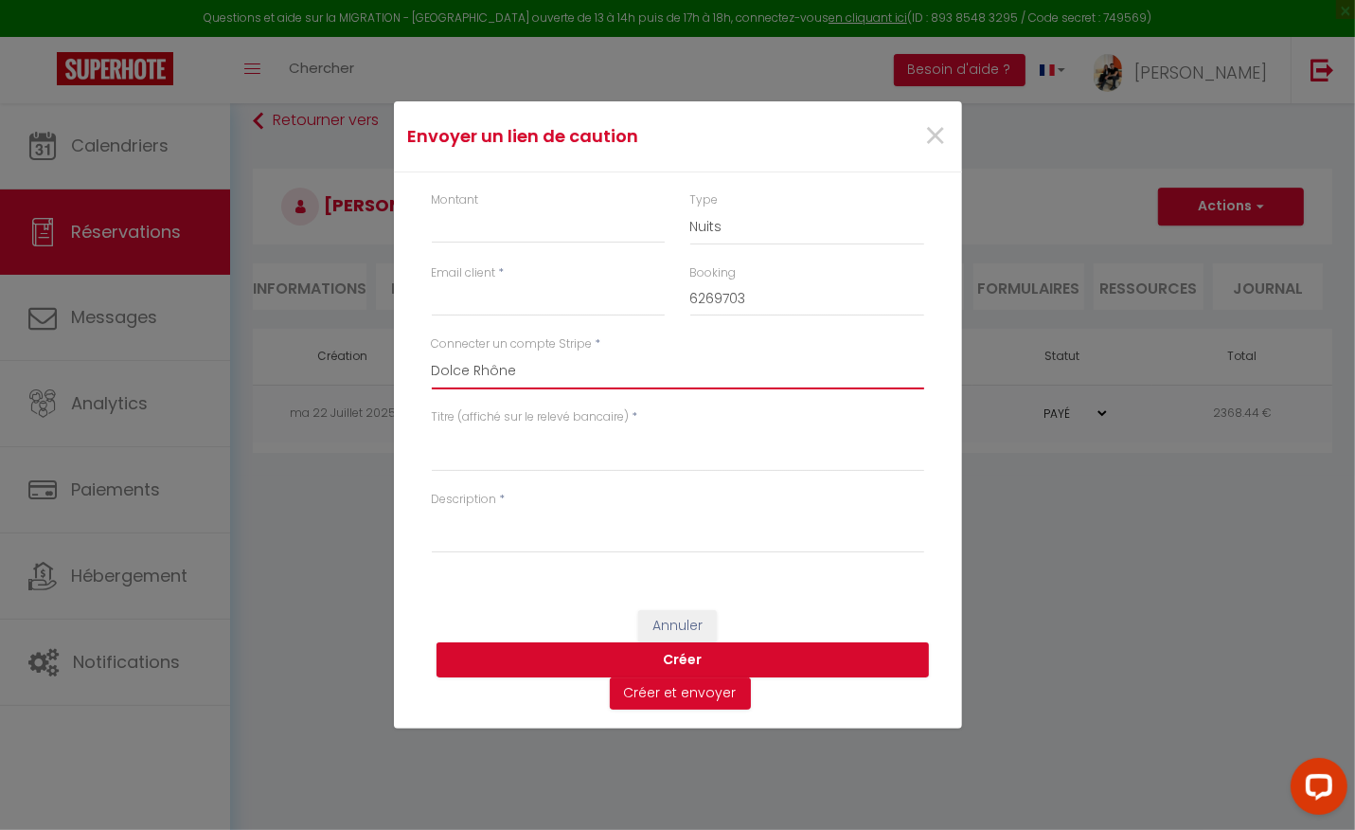
click at [489, 366] on select "Dolce Rhône" at bounding box center [678, 371] width 492 height 36
click at [482, 224] on input "Montant" at bounding box center [549, 226] width 234 height 34
type input "1000"
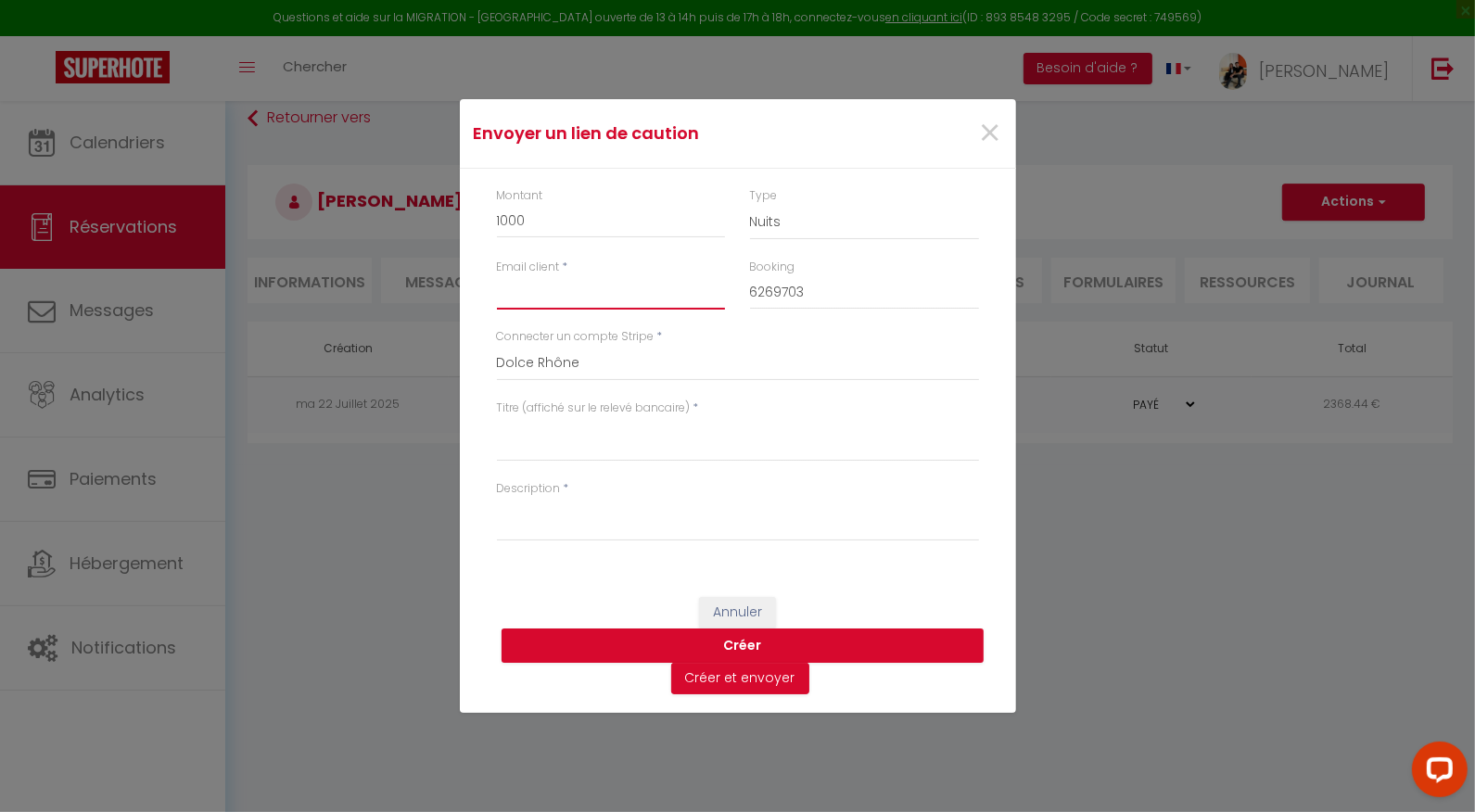
click at [522, 297] on input "Email client" at bounding box center [612, 293] width 229 height 33
paste input "mlefev.938485@guest.booking.com"
type input "mlefev.938485@guest.booking.com"
click at [531, 448] on textarea "Titre (affiché sur le relevé bancaire)" at bounding box center [738, 438] width 482 height 44
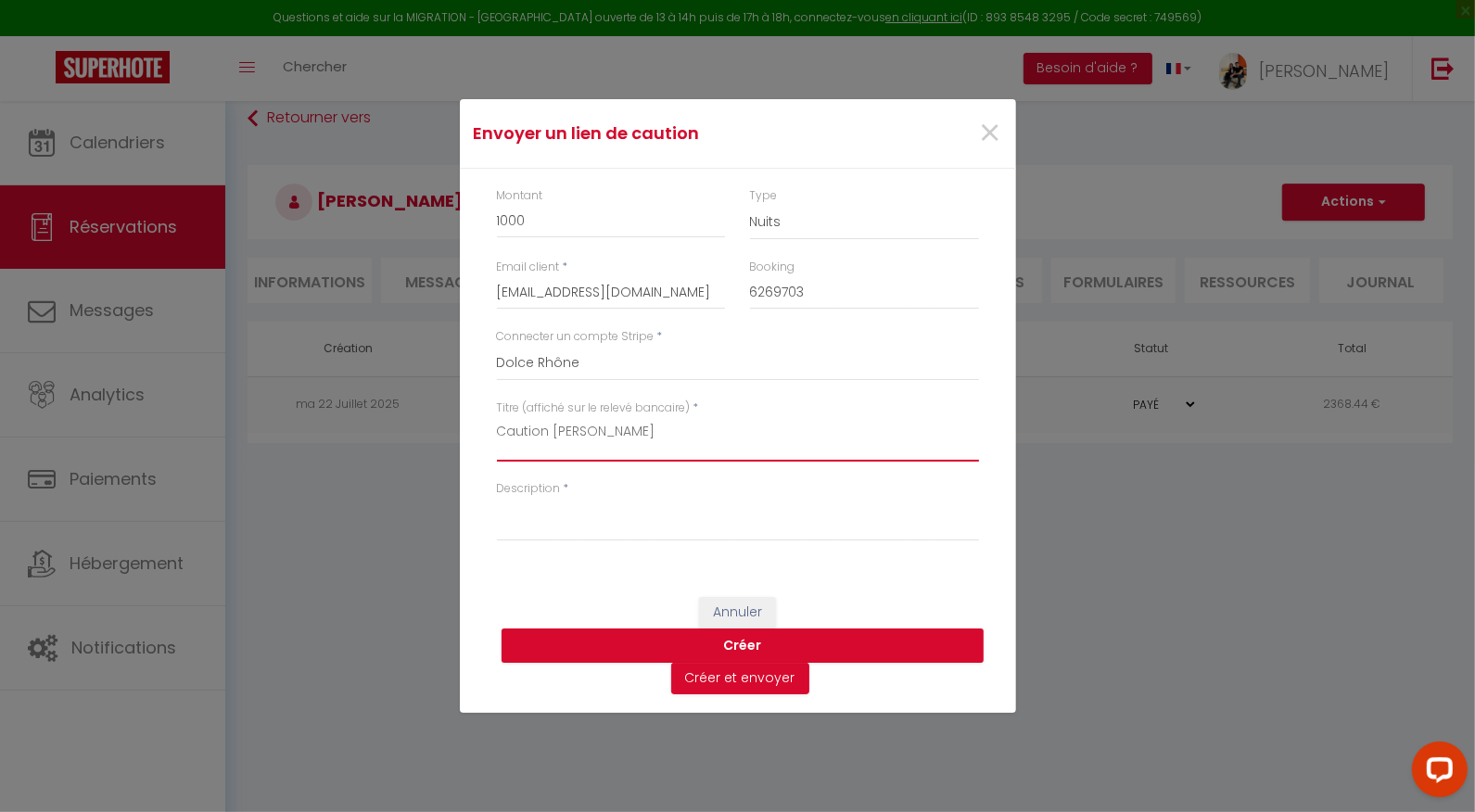
type textarea "Caution l'Oliveira"
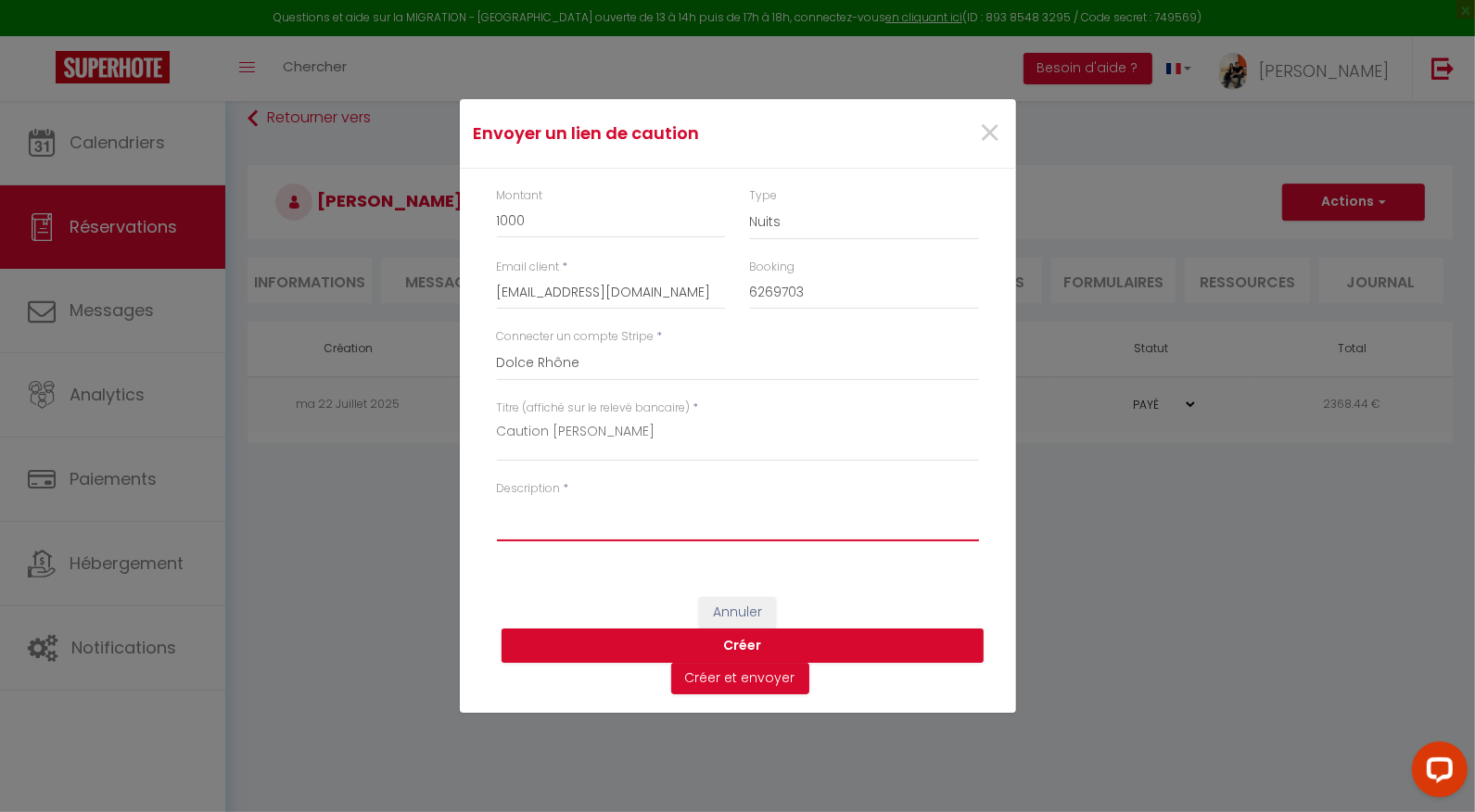
click at [515, 528] on textarea "Description" at bounding box center [738, 519] width 482 height 44
type textarea "Bonjour, Voici le lien pour réaliser la caution de 1000€ concernant votre séjou…"
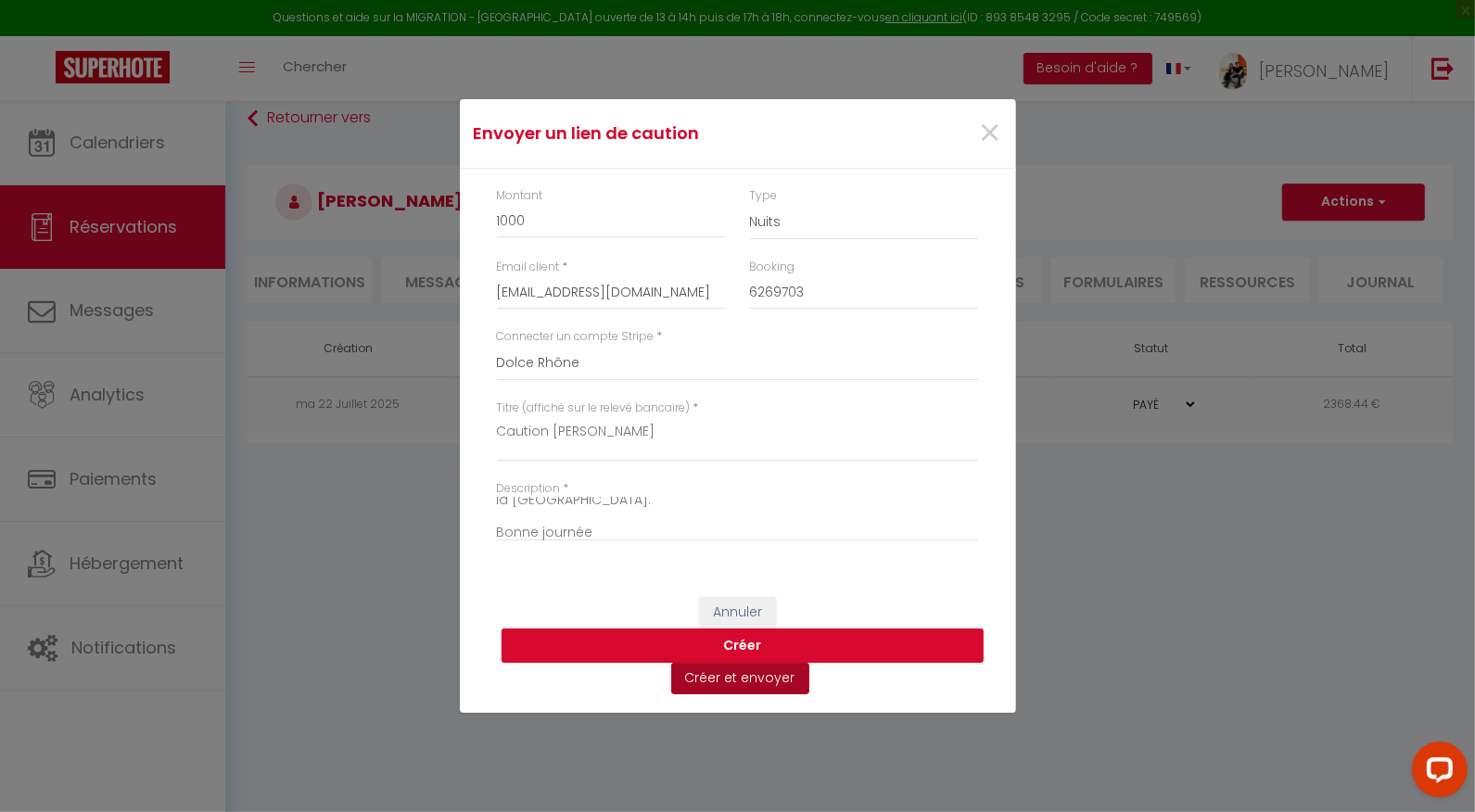
click at [722, 682] on button "Créer et envoyer" at bounding box center [740, 678] width 138 height 31
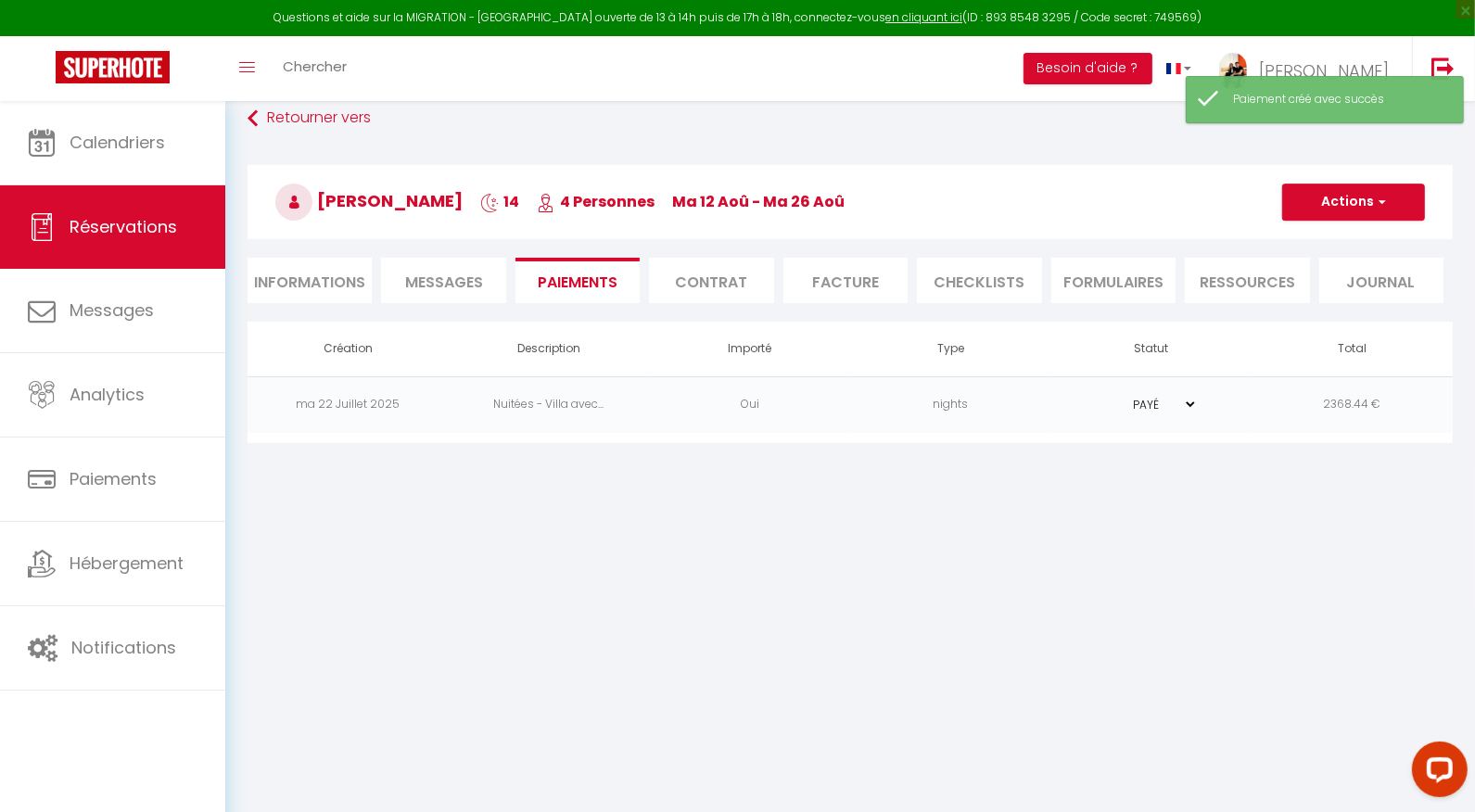
type input "mlefev.938485@guest.booking.com"
type input "Deposit request"
type textarea "Hi, We invite you to click on the link below to make the deposit: Title : Cauti…"
select select "0"
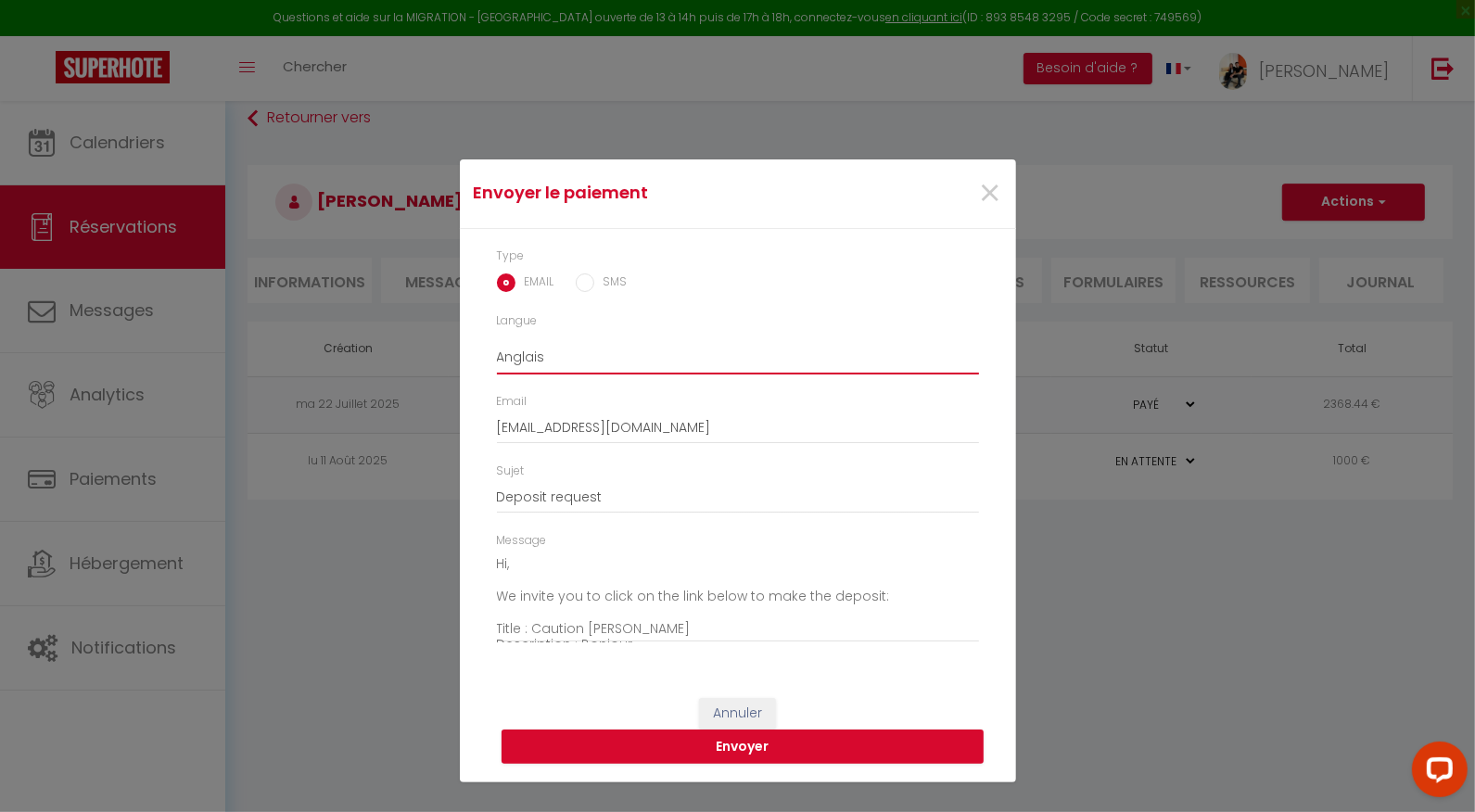
click at [547, 366] on select "Anglais Français Espagnol Portugais" at bounding box center [738, 357] width 482 height 35
select select "fr"
type input "Demande de paiement"
type textarea "Bonjour, Nous vous invitons à cliquer sur le lien ci-dessous pour effectuer le …"
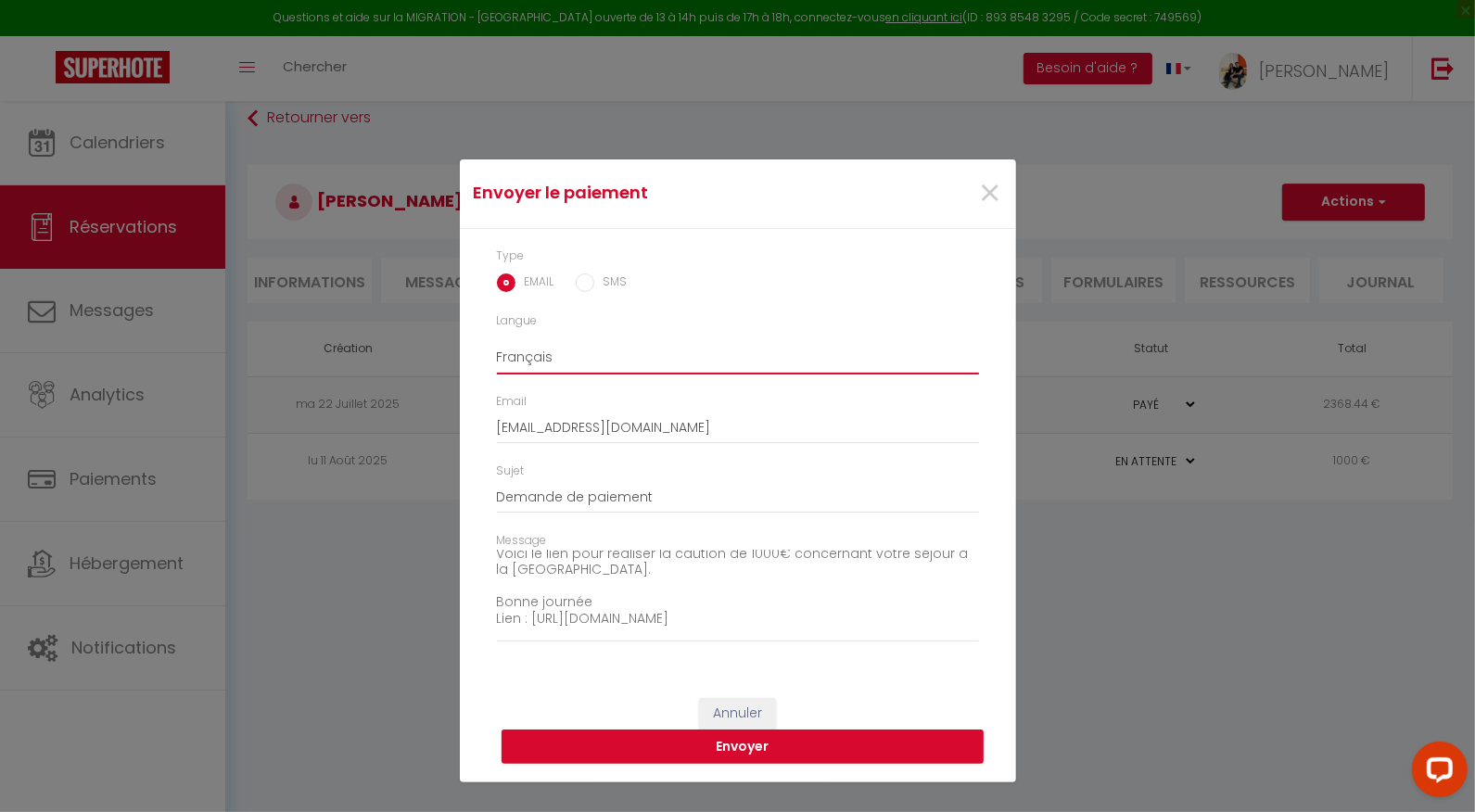
scroll to position [0, 0]
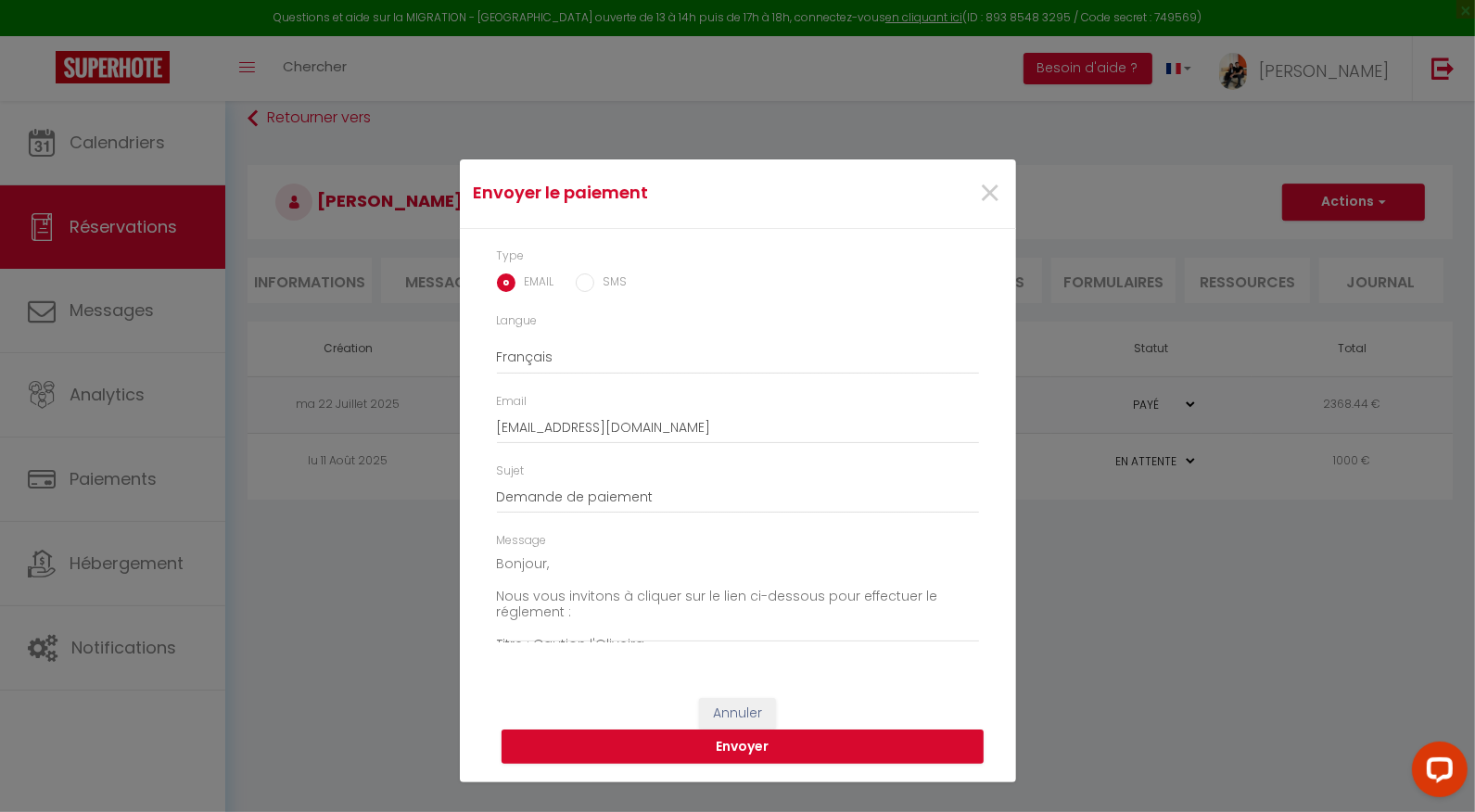
click at [586, 292] on input "SMS" at bounding box center [584, 282] width 19 height 19
radio input "true"
radio input "false"
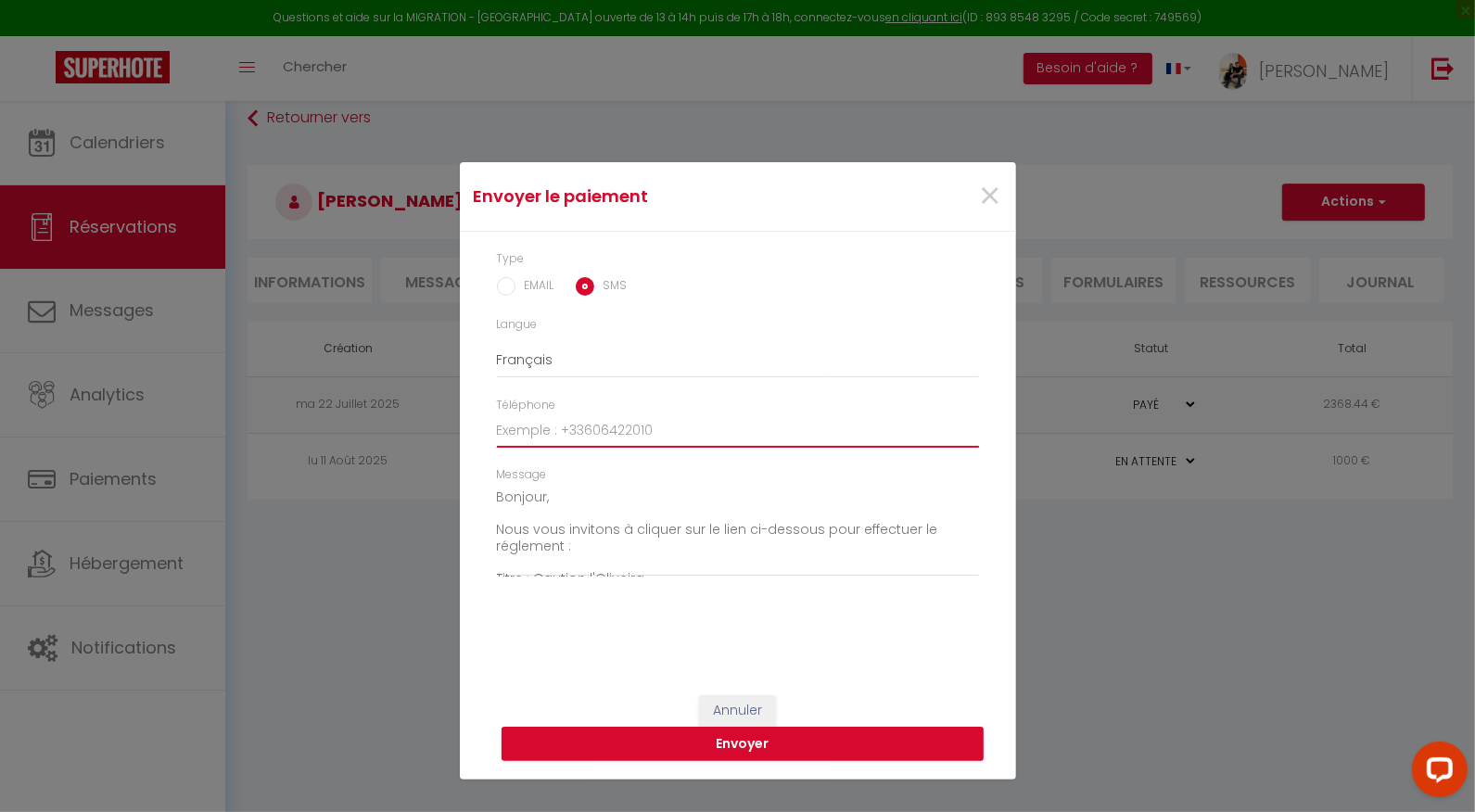
click at [569, 432] on input "Téléphone" at bounding box center [738, 430] width 482 height 33
paste input "+33 6 20 02 65 73"
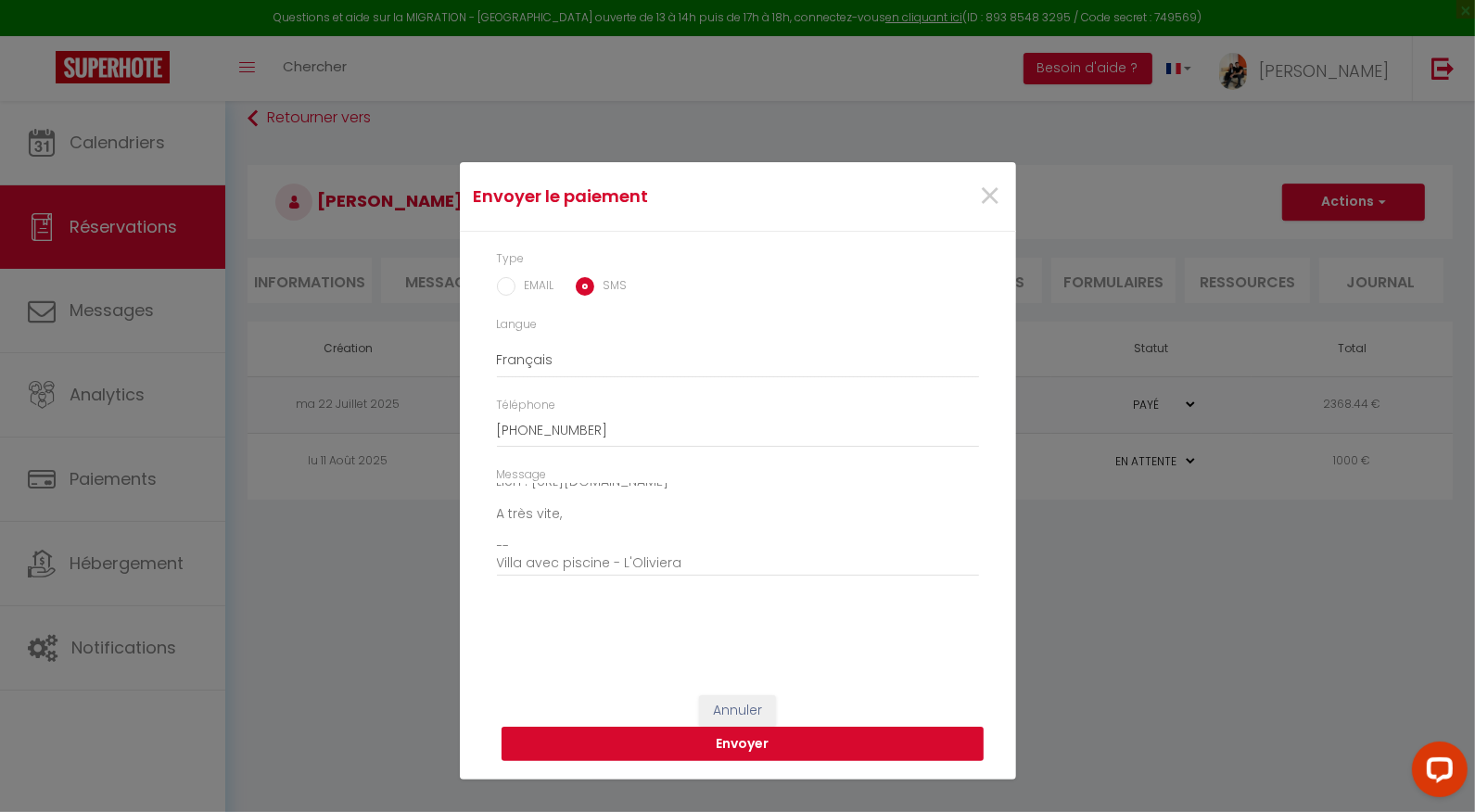
click at [649, 740] on button "Envoyer" at bounding box center [742, 744] width 482 height 35
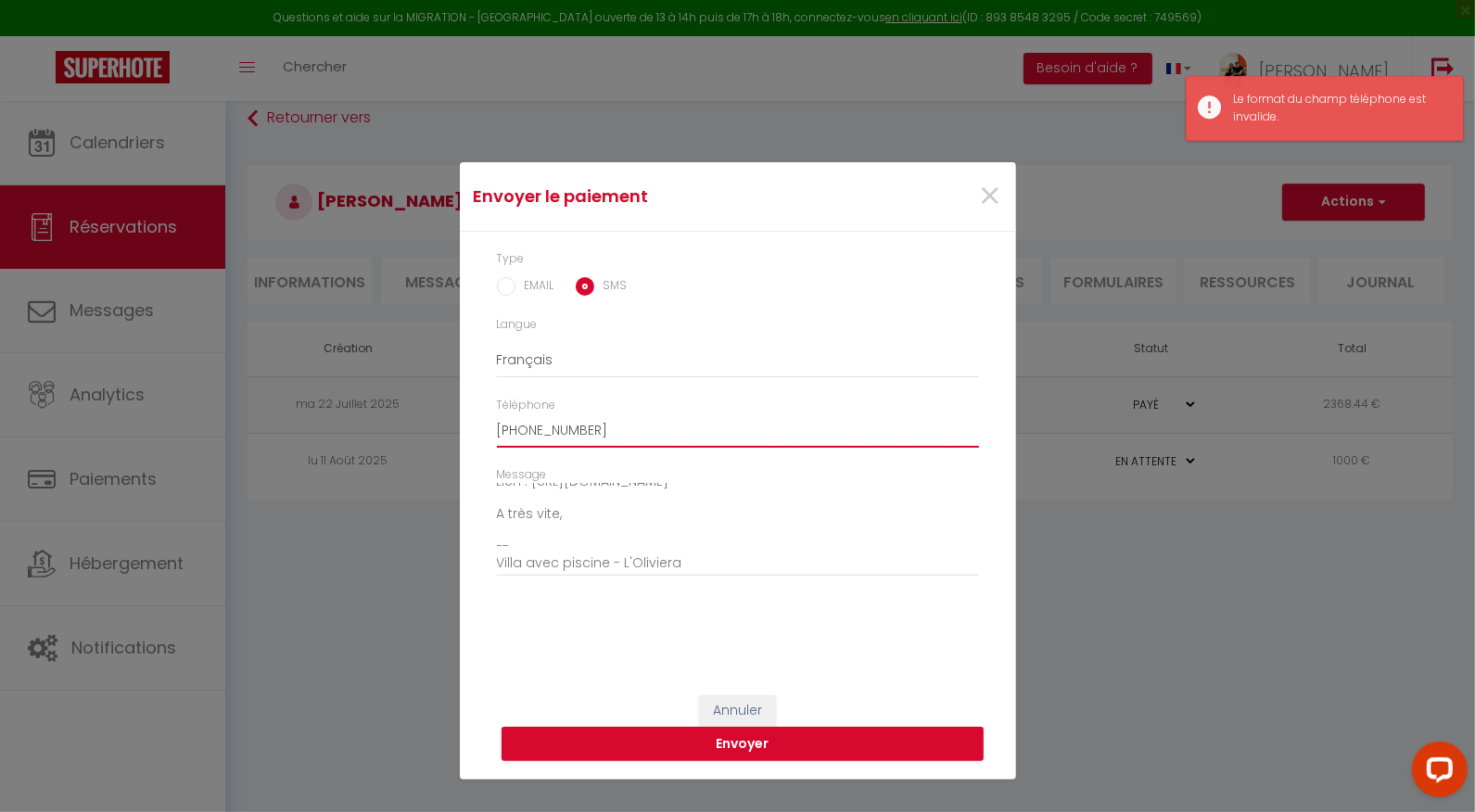
click at [524, 435] on input "+33 6 20 02 65 73" at bounding box center [738, 430] width 482 height 33
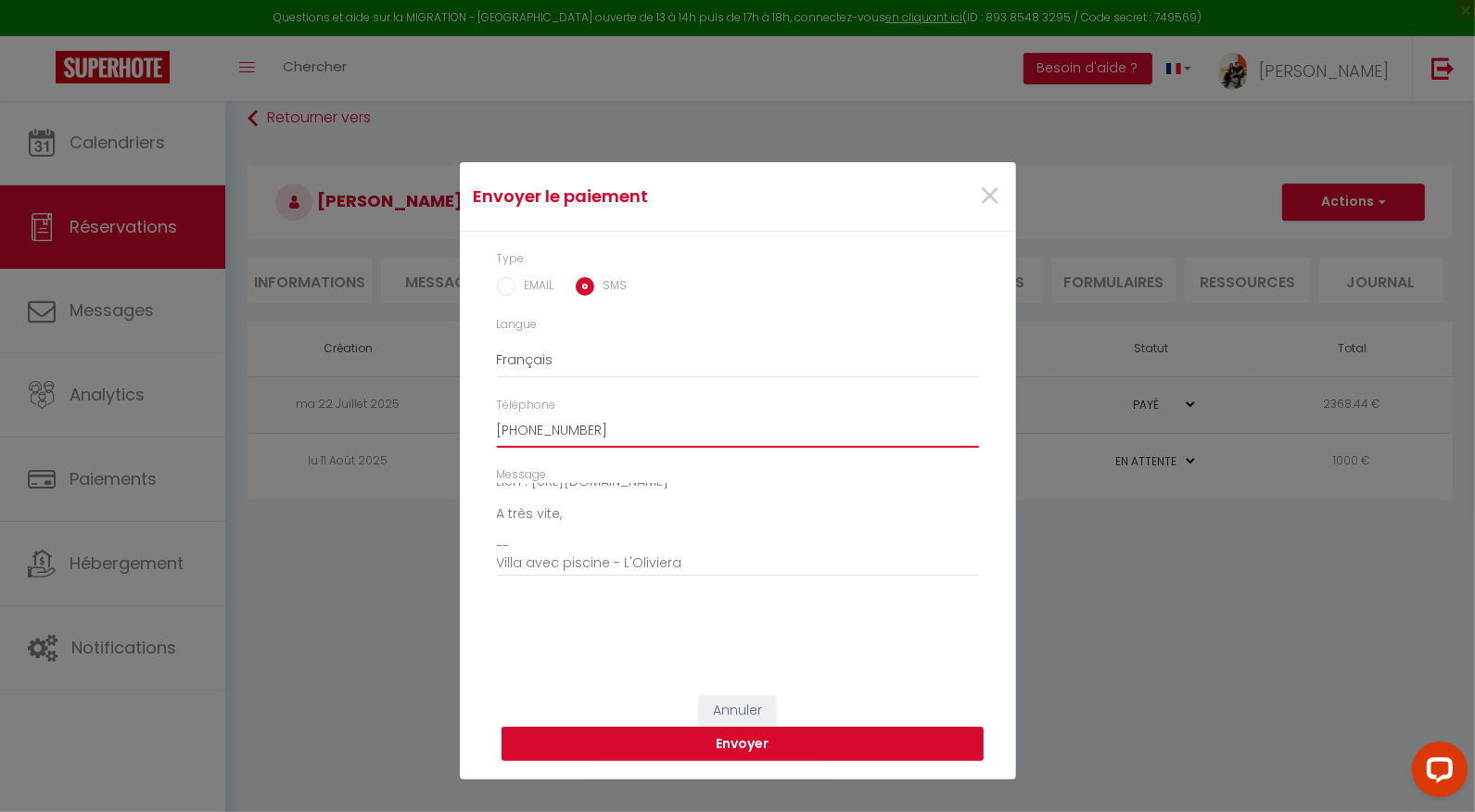
type input "+33620026573"
click at [682, 740] on button "Envoyer" at bounding box center [742, 744] width 482 height 35
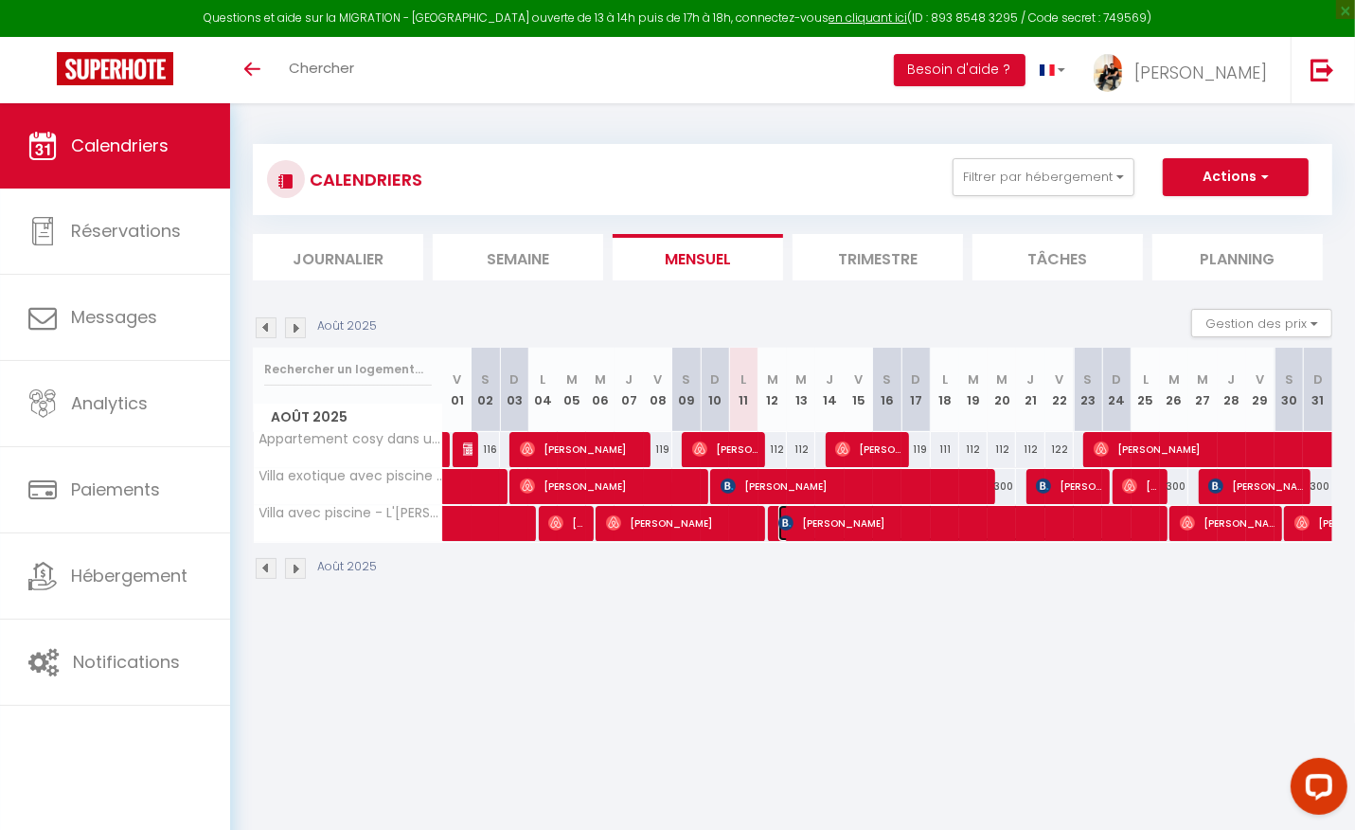
click at [842, 529] on span "[PERSON_NAME]" at bounding box center [967, 523] width 379 height 36
select select "OK"
select select "KO"
select select "0"
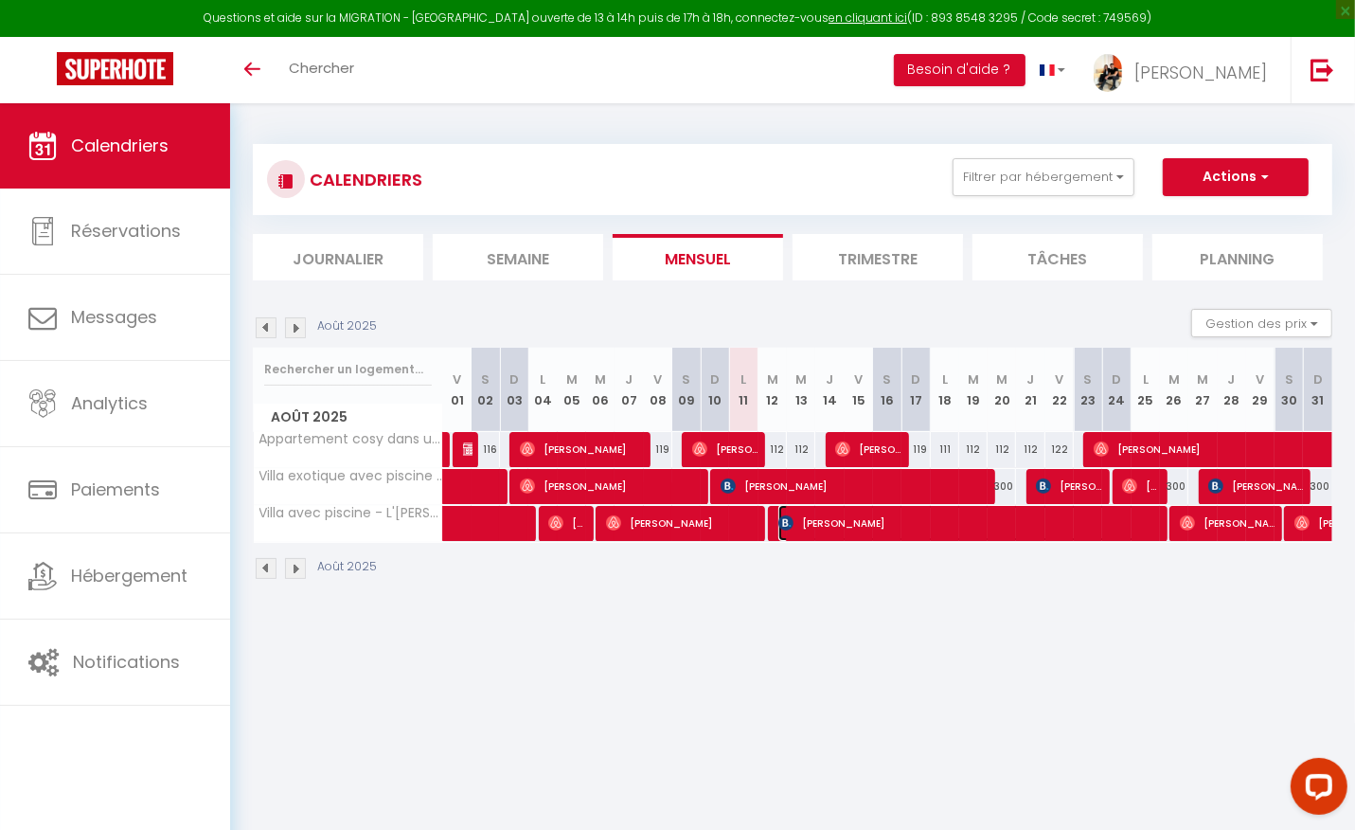
select select "1"
select select
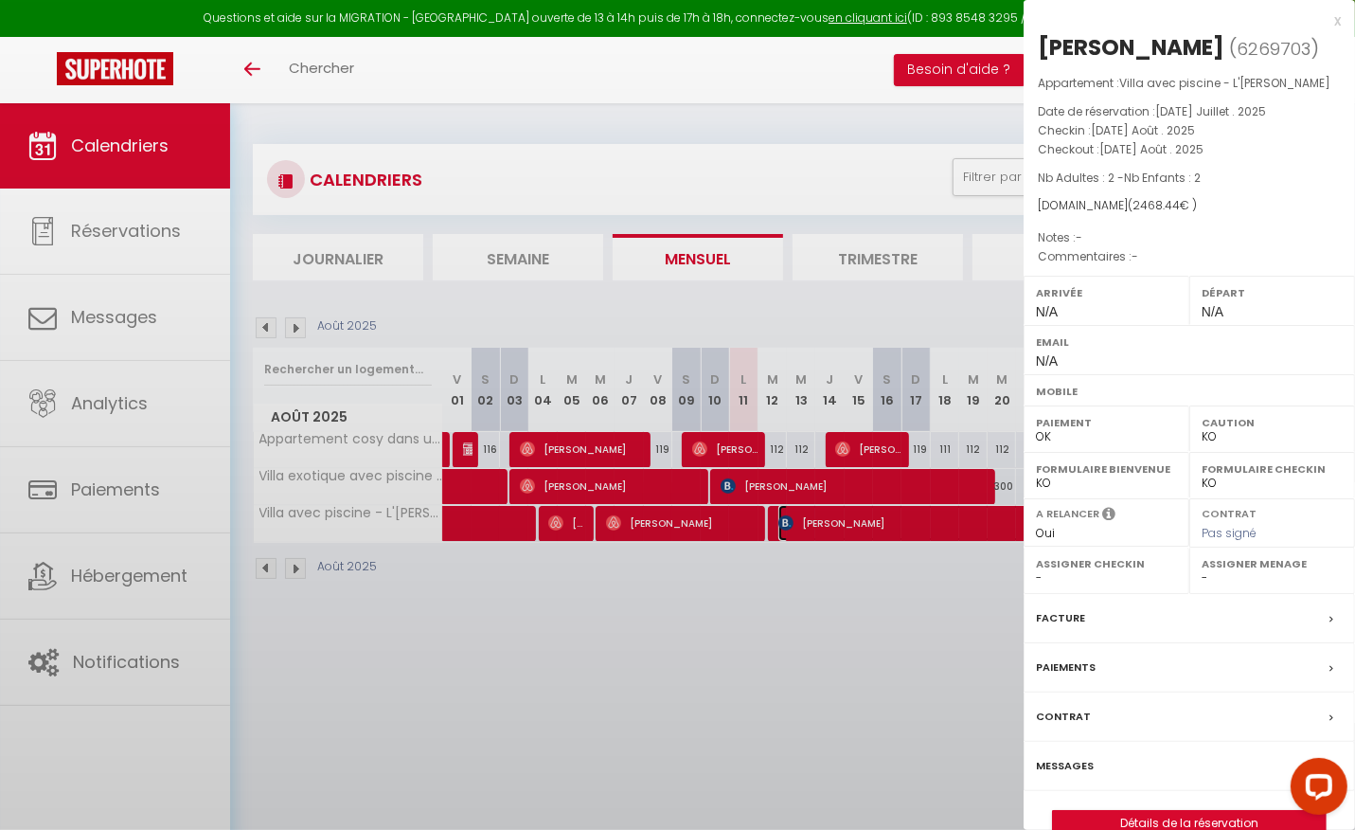
select select "50280"
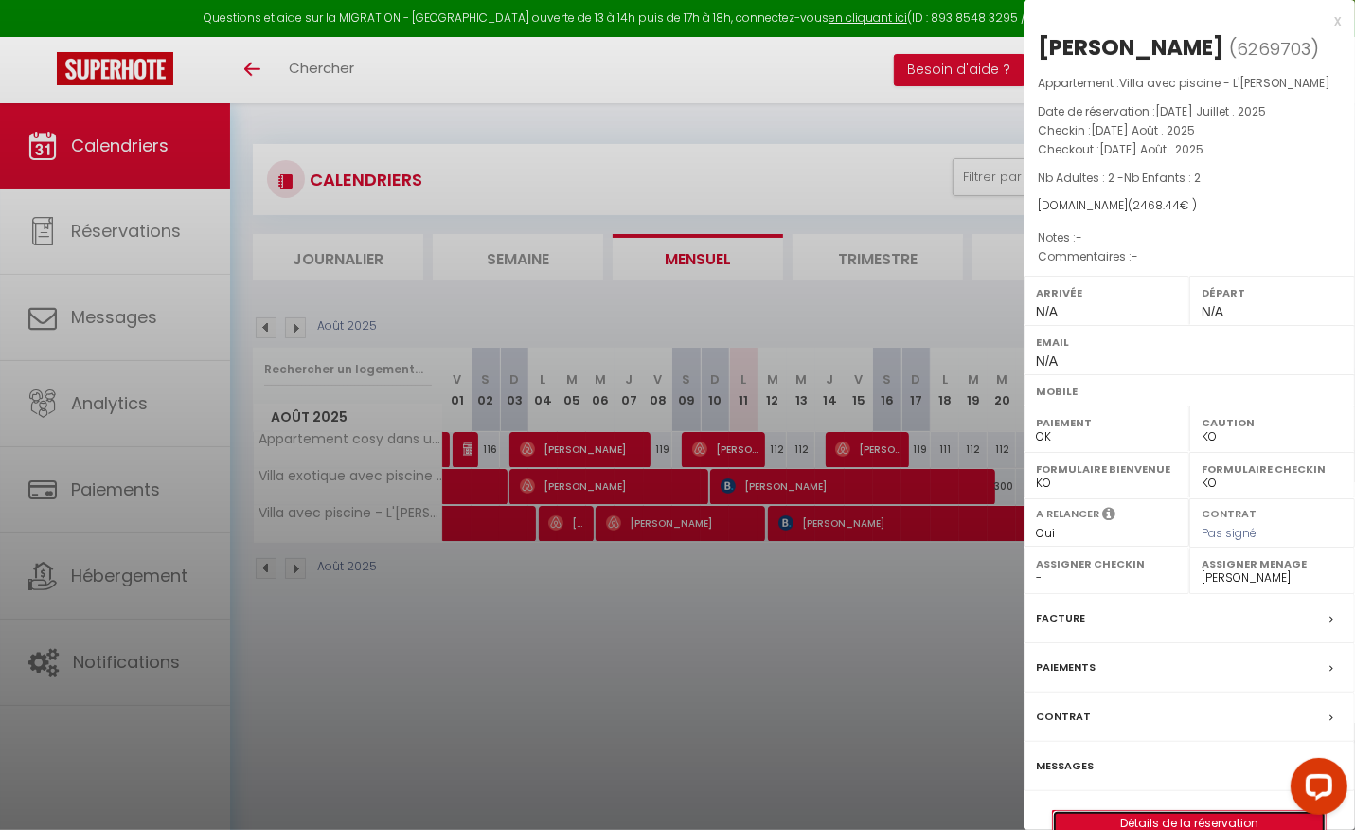
click at [1167, 812] on link "Détails de la réservation" at bounding box center [1189, 823] width 273 height 25
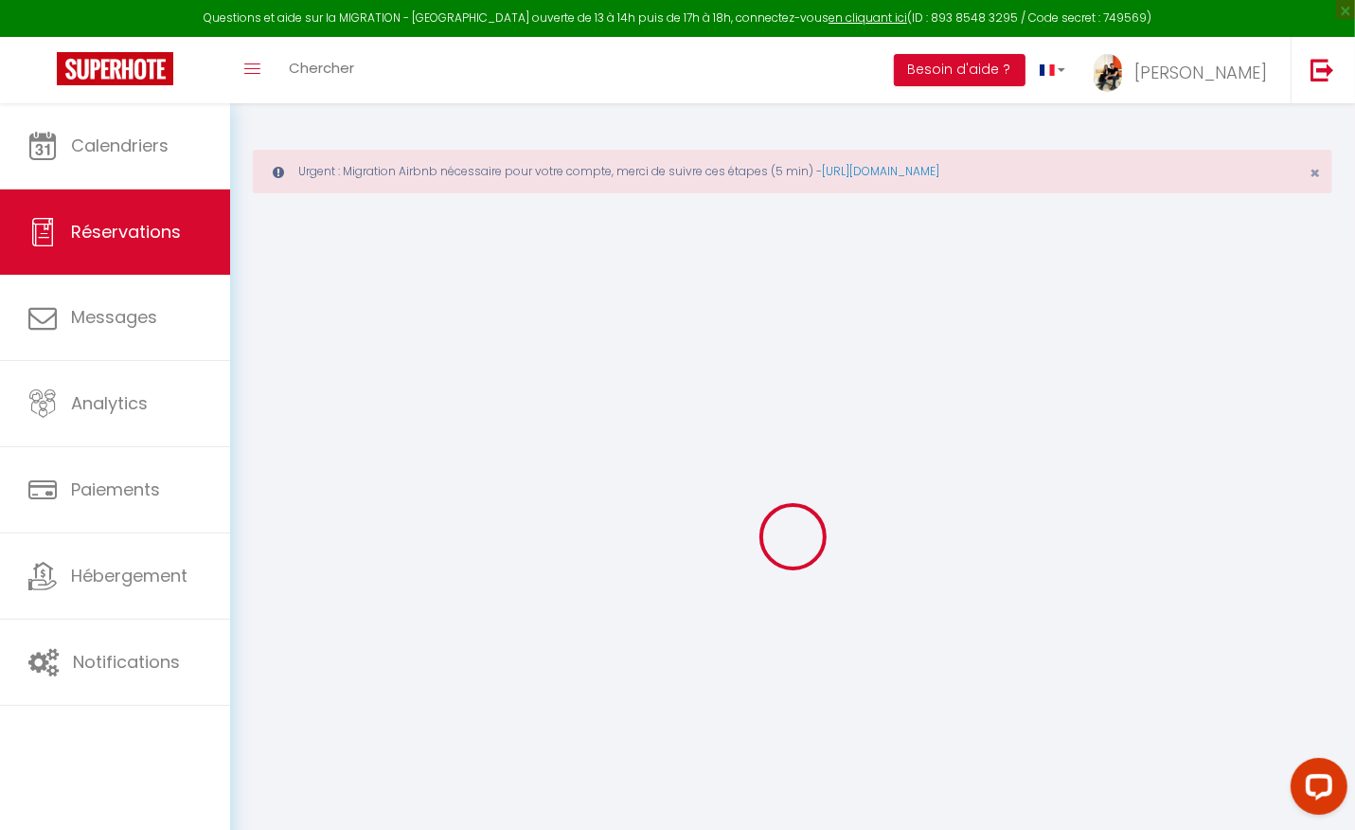
type input "[PERSON_NAME]"
type input "Lefevre"
select select
select select "72923"
select select "1"
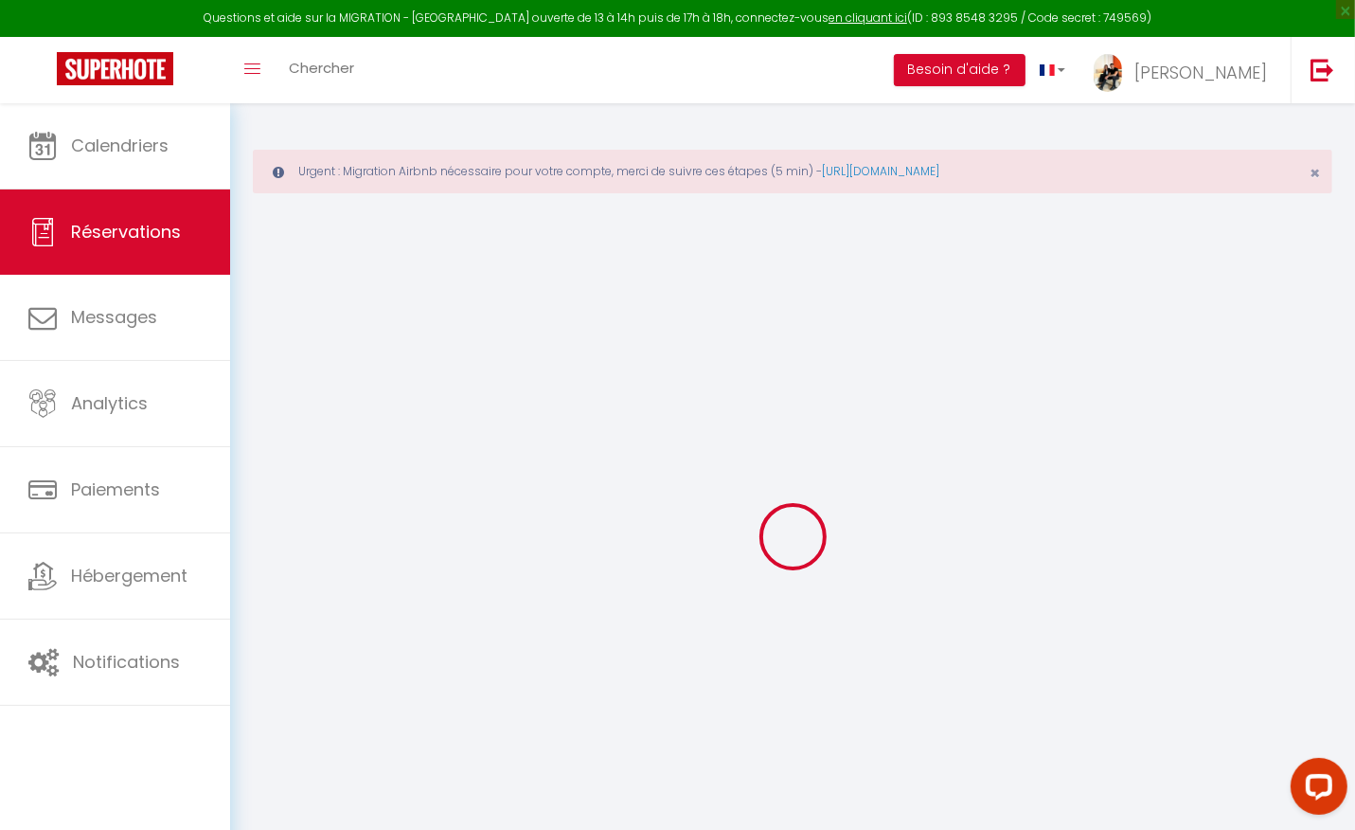
select select
type input "2"
select select "10"
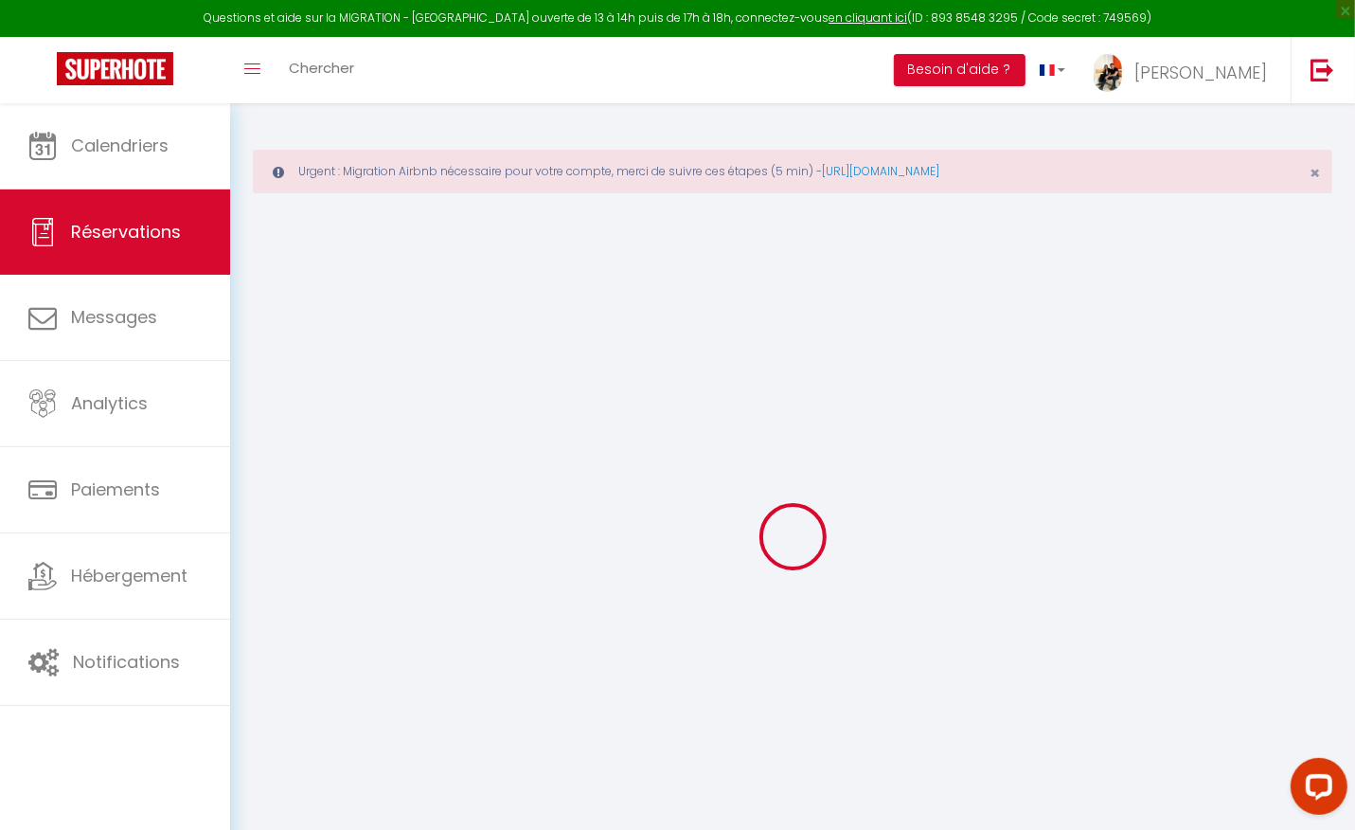
select select
type input "2368.44"
checkbox input "false"
type input "100"
select select "2"
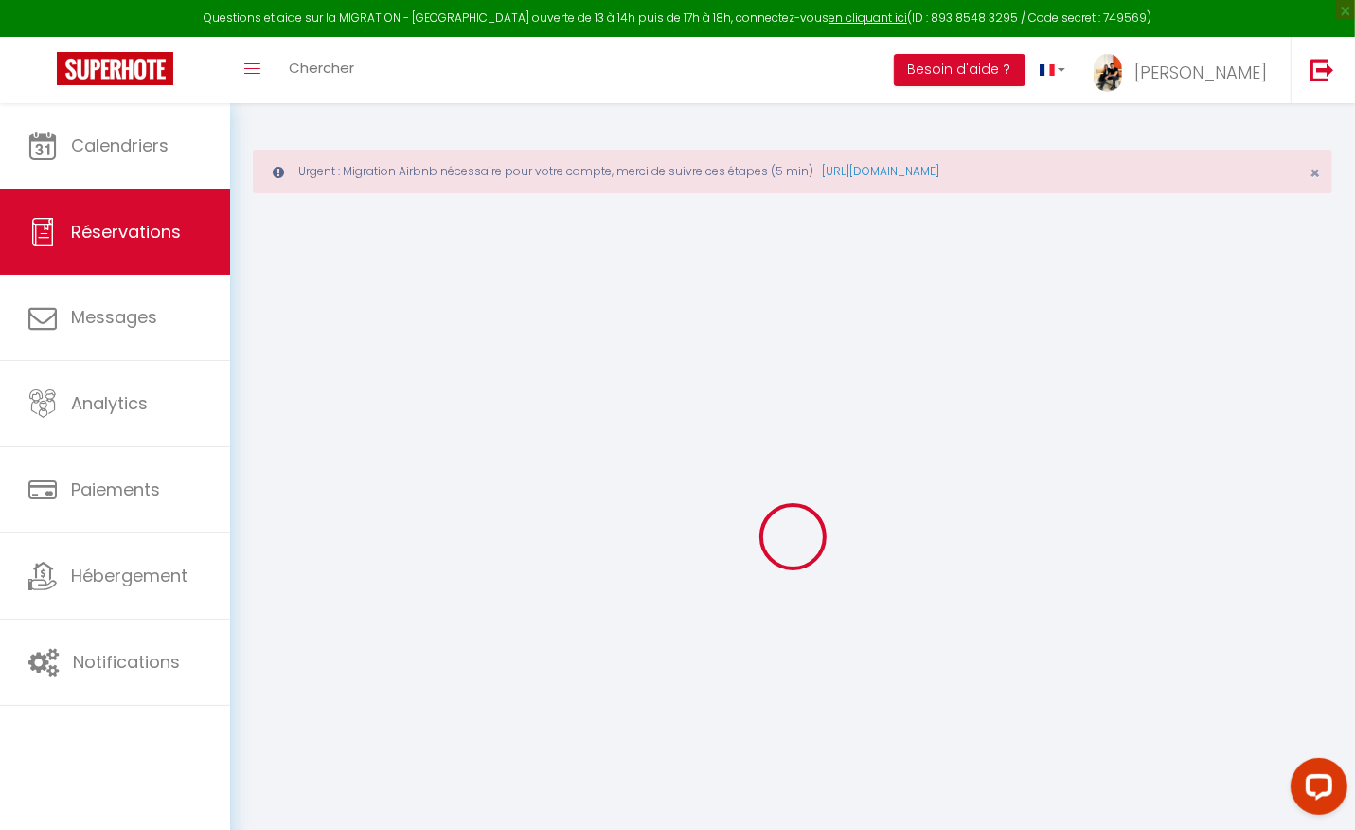
type input "0"
select select
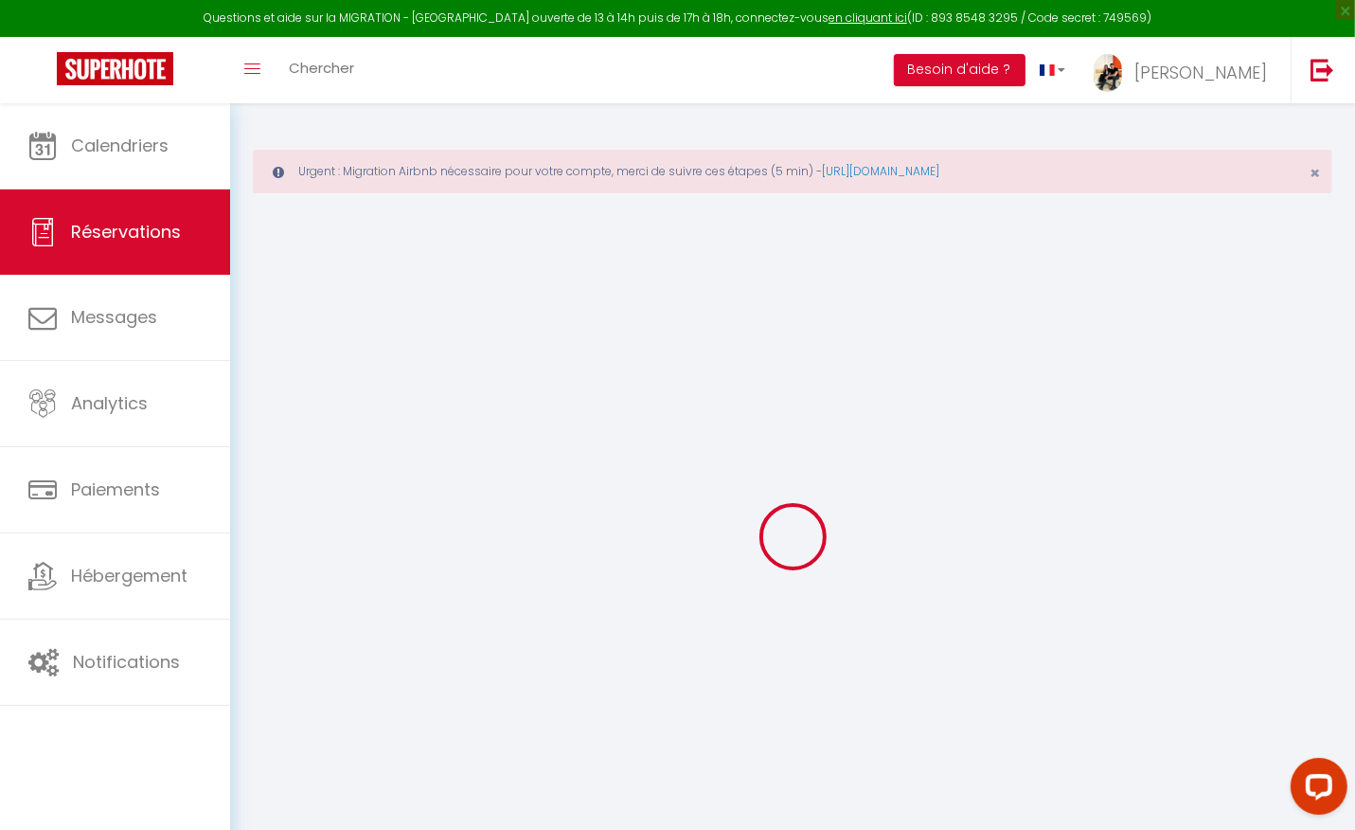
select select
select select "12"
select select "14"
checkbox input "false"
select select
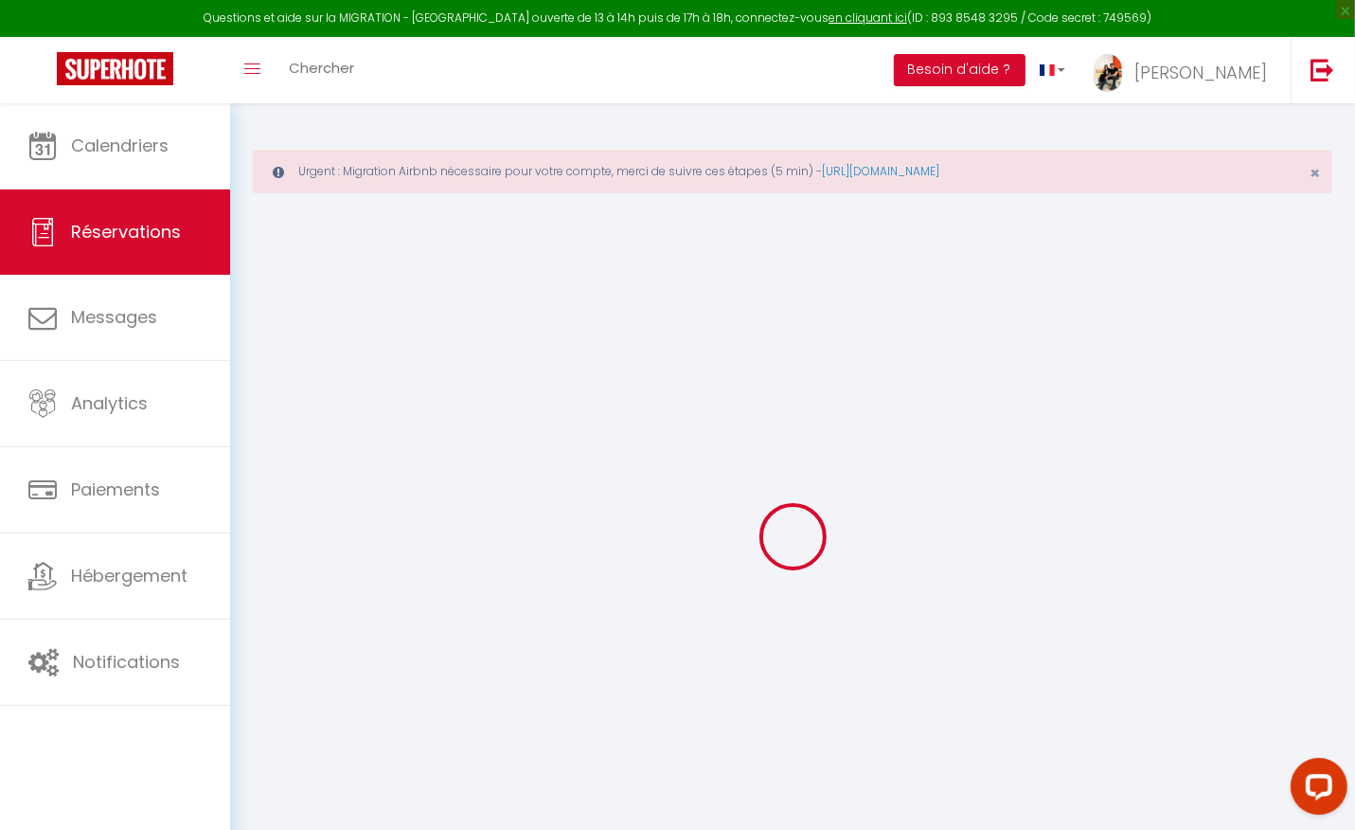
select select
checkbox input "false"
select select
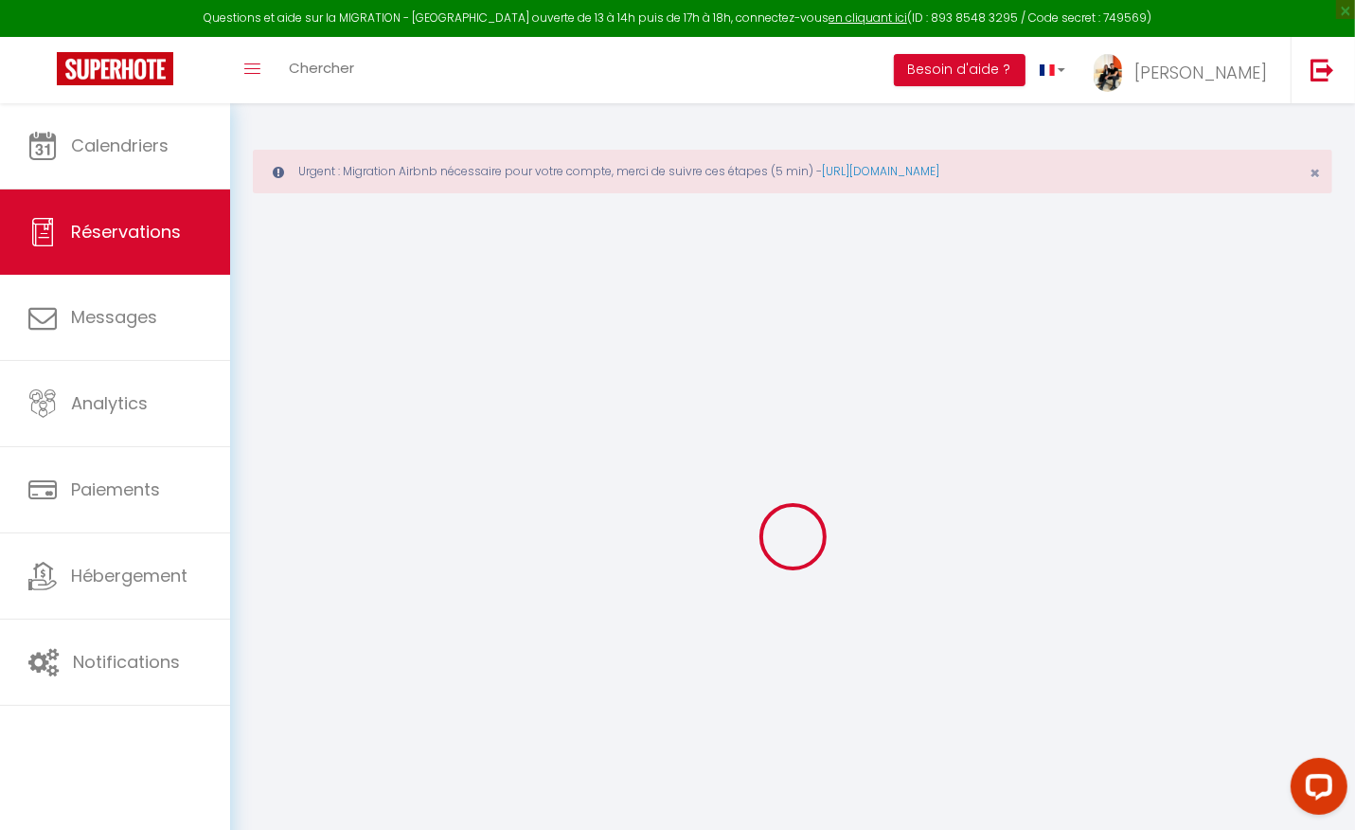
select select
checkbox input "false"
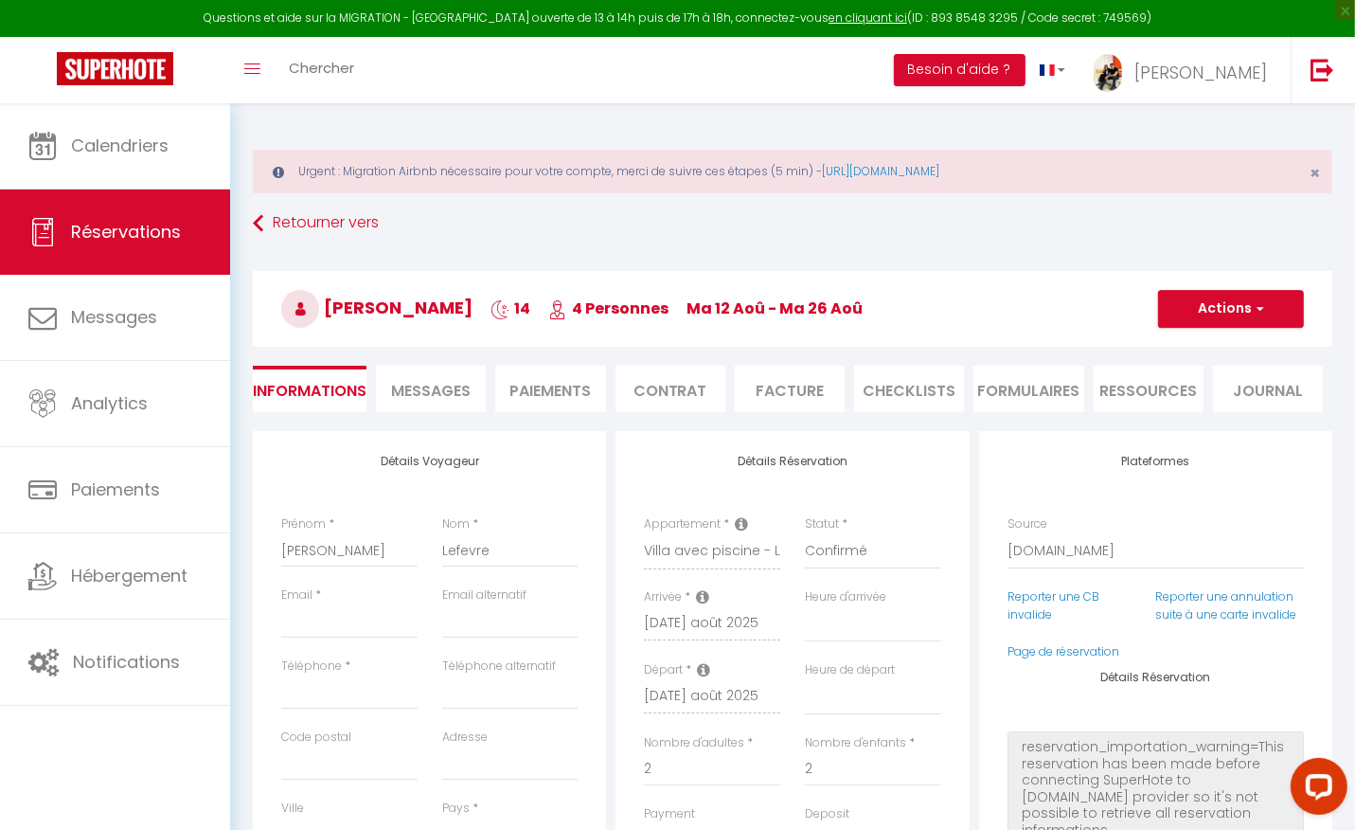
select select
type input "100"
select select
checkbox input "false"
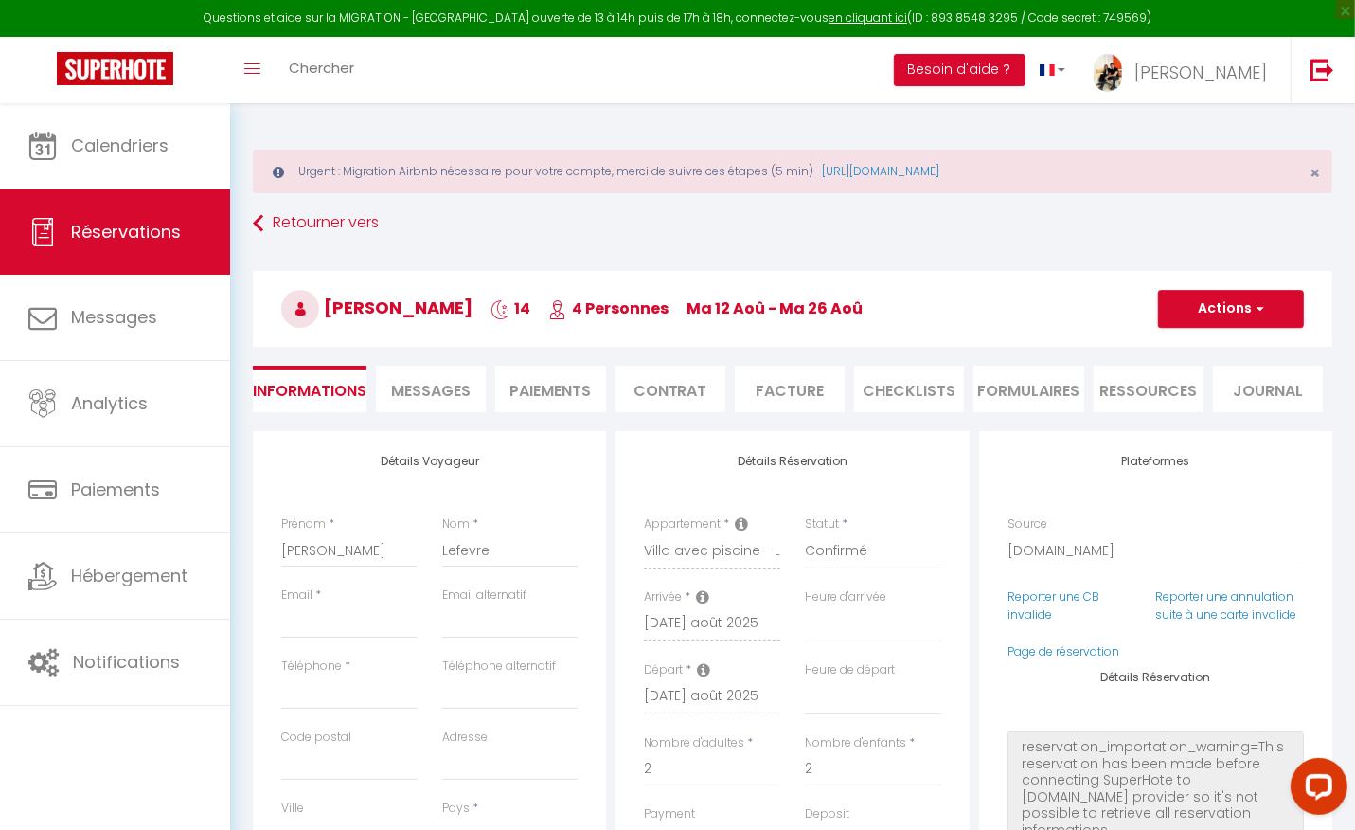
select select
checkbox input "false"
select select
